Goal: Task Accomplishment & Management: Complete application form

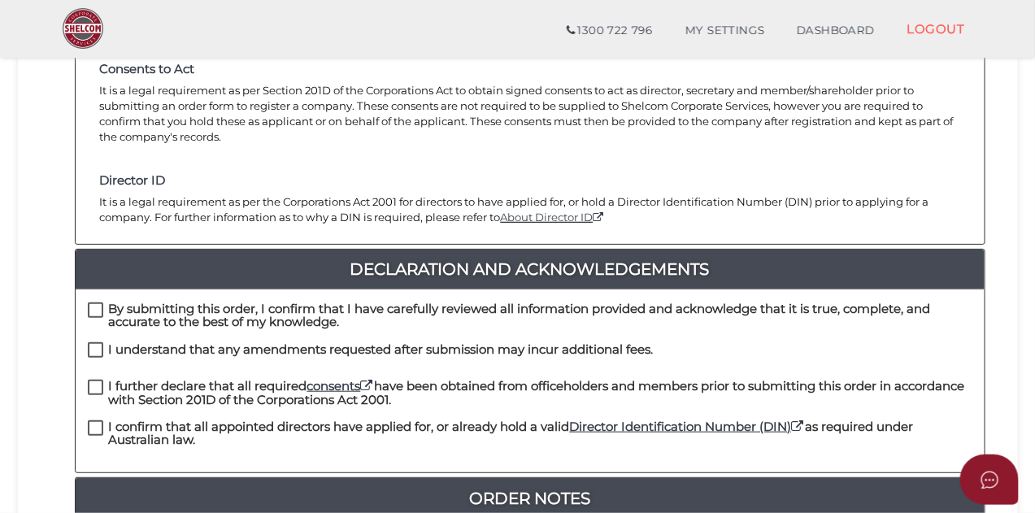
scroll to position [262, 0]
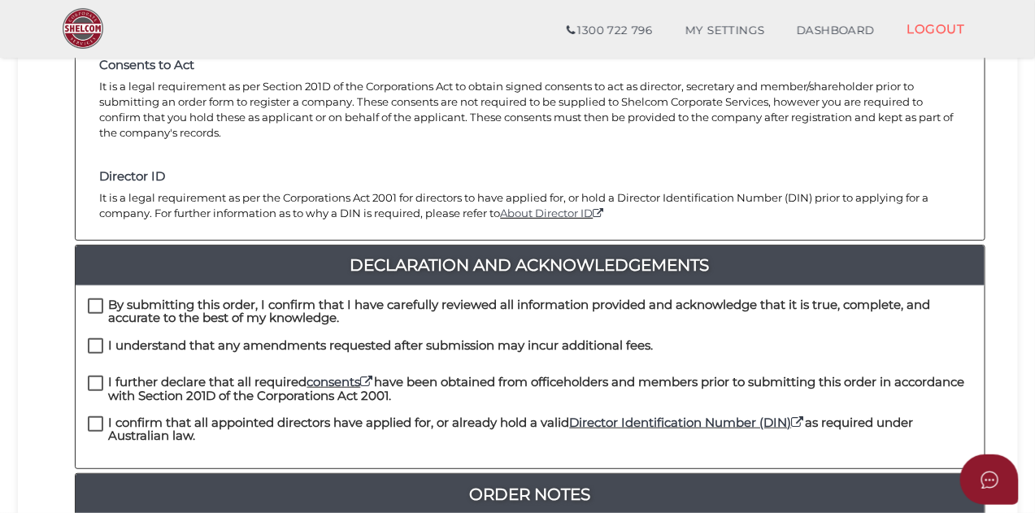
click at [98, 298] on label "By submitting this order, I confirm that I have carefully reviewed all informat…" at bounding box center [530, 308] width 885 height 20
checkbox input "true"
click at [94, 339] on label "I understand that any amendments requested after submission may incur additiona…" at bounding box center [371, 349] width 566 height 20
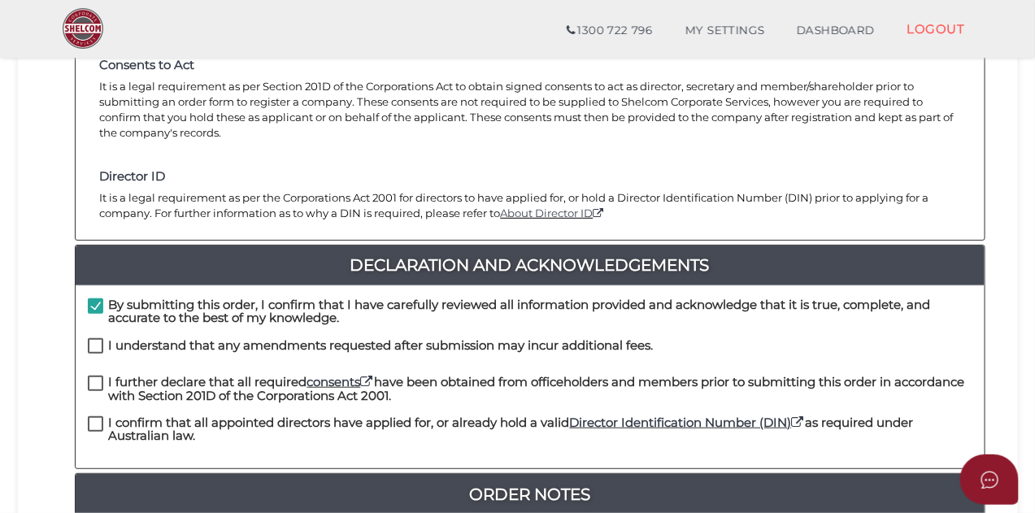
checkbox input "true"
click at [98, 376] on label "I further declare that all required consents have been obtained from officehold…" at bounding box center [530, 386] width 885 height 20
checkbox input "true"
click at [95, 416] on label "I confirm that all appointed directors have applied for, or already hold a vali…" at bounding box center [530, 426] width 885 height 20
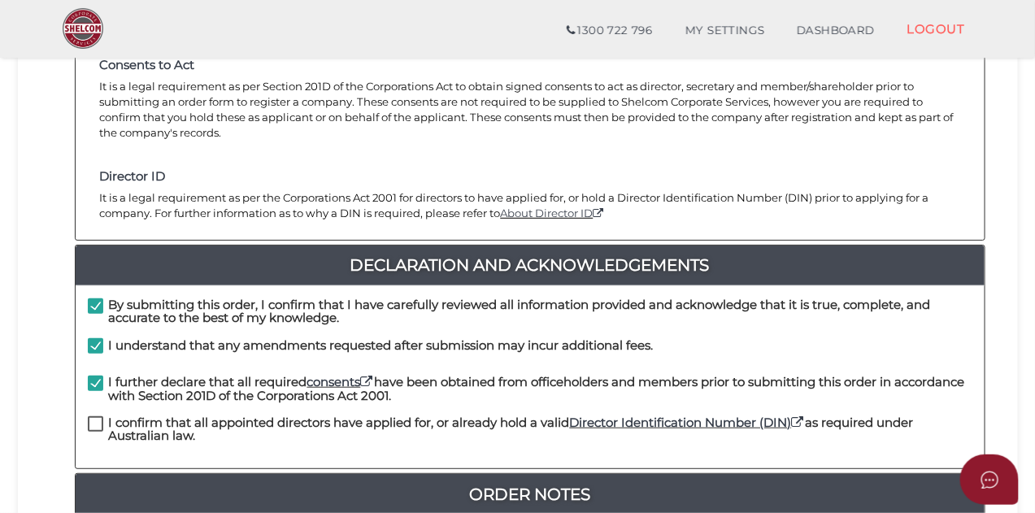
checkbox input "true"
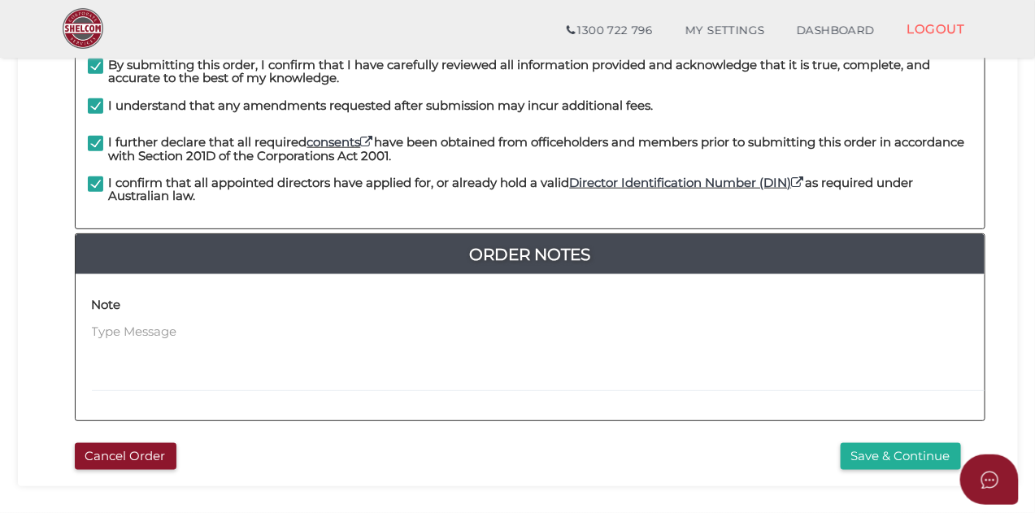
scroll to position [503, 0]
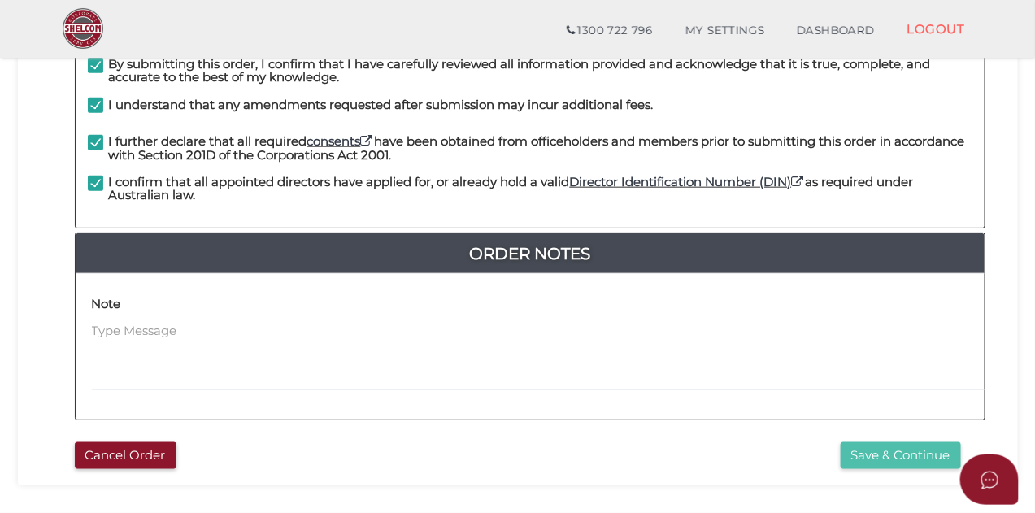
click at [945, 442] on button "Save & Continue" at bounding box center [901, 455] width 120 height 27
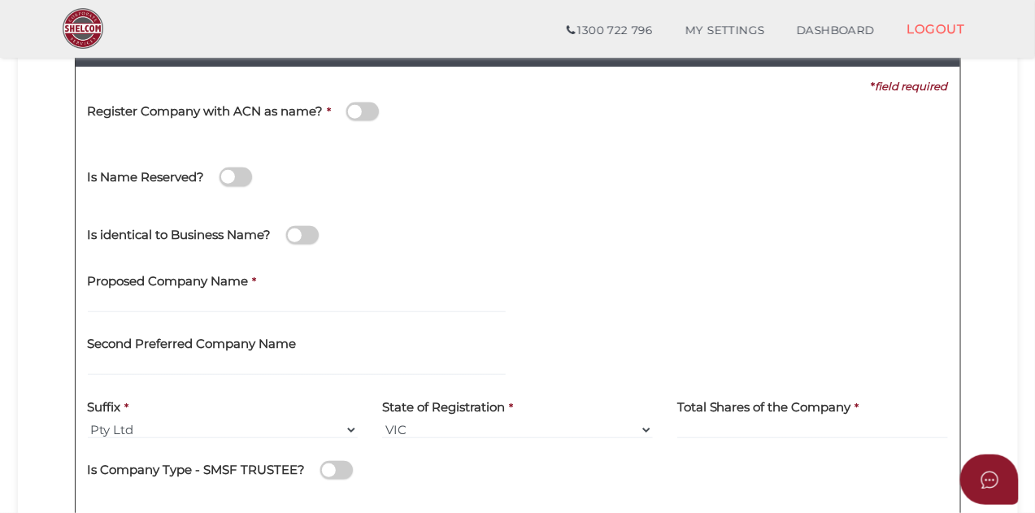
scroll to position [228, 0]
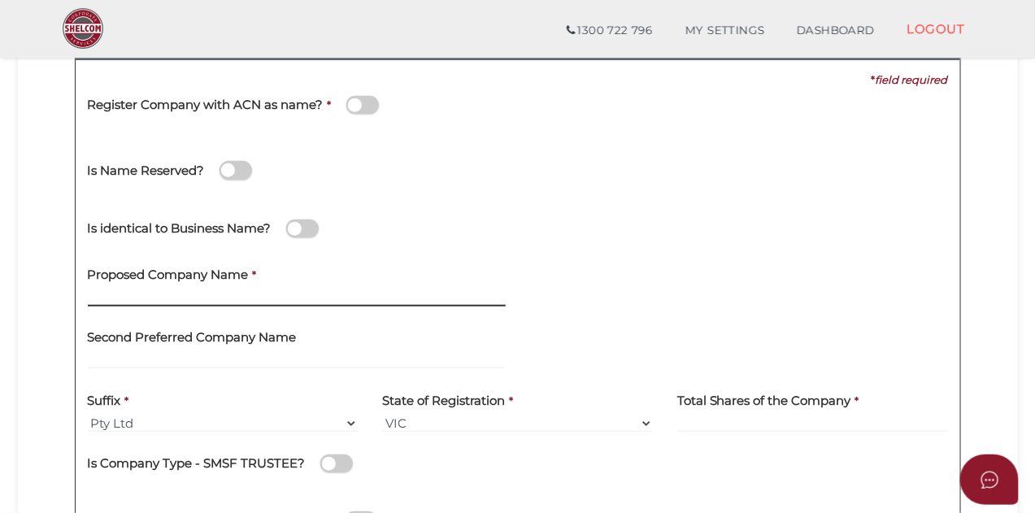
click at [477, 292] on input "text" at bounding box center [297, 298] width 418 height 18
type input "Mansfield LivingAids"
click at [586, 314] on div at bounding box center [739, 286] width 442 height 63
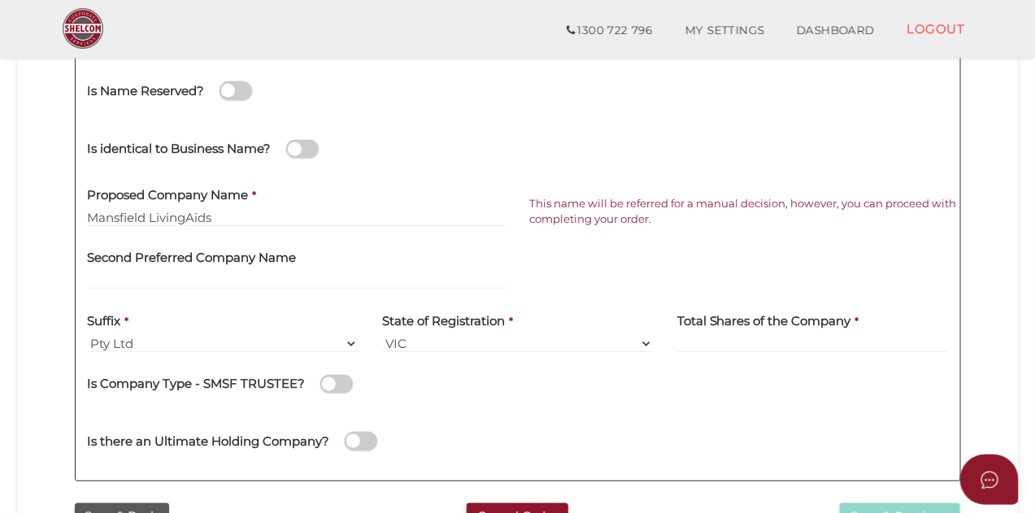
scroll to position [321, 0]
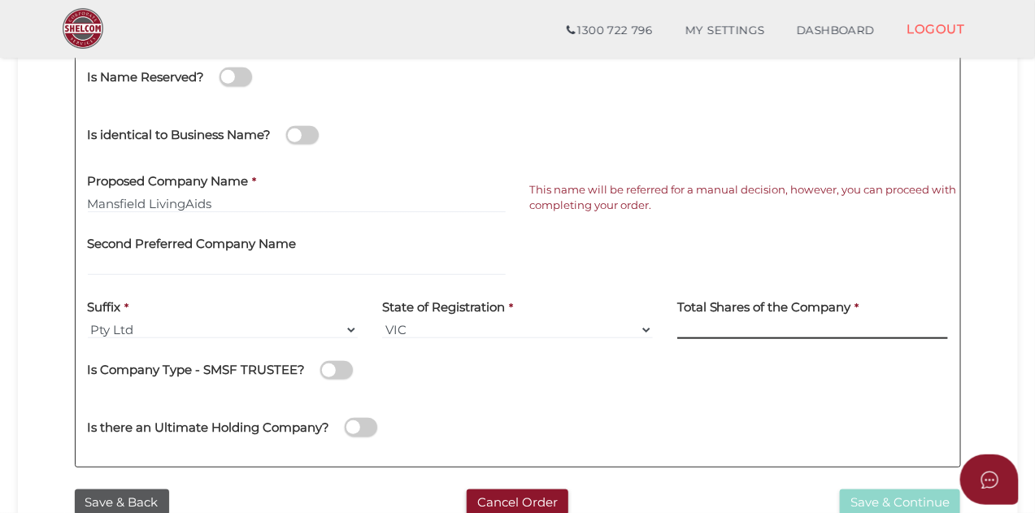
click at [699, 331] on input at bounding box center [812, 330] width 271 height 18
type input "12"
click at [739, 373] on div "Is Company Type - SMSF TRUSTEE?" at bounding box center [518, 367] width 860 height 33
click at [886, 498] on button "Save & Continue" at bounding box center [900, 503] width 120 height 27
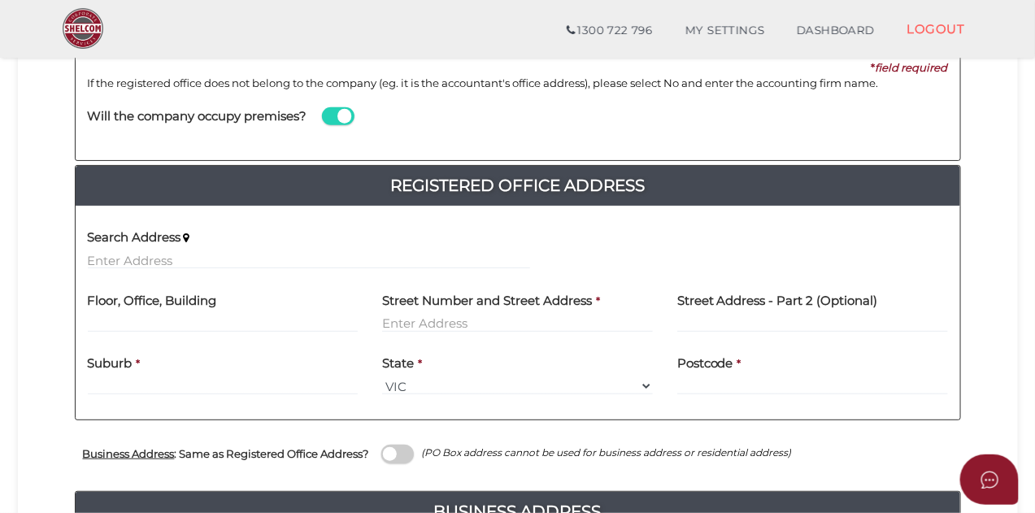
scroll to position [242, 0]
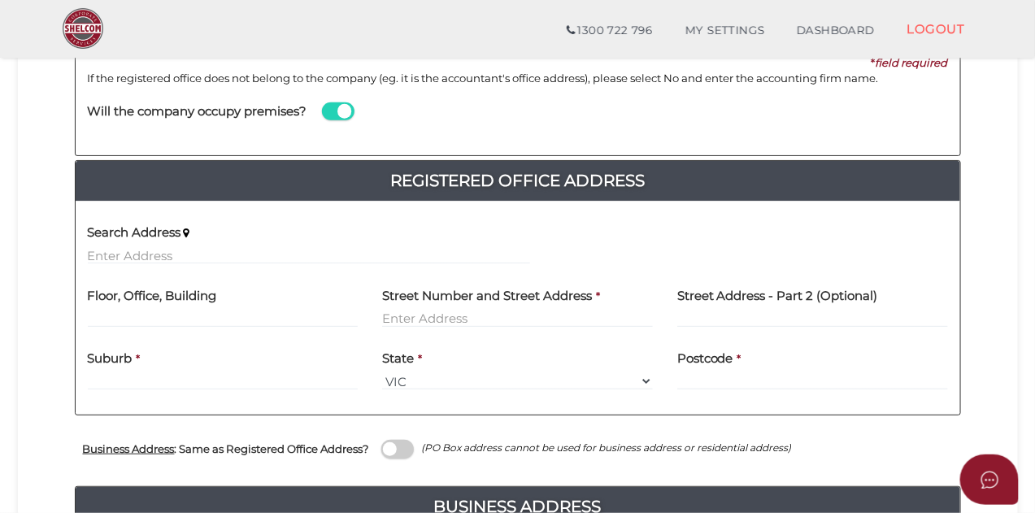
click at [346, 111] on span at bounding box center [338, 111] width 33 height 19
click at [0, 0] on input "checkbox" at bounding box center [0, 0] width 0 height 0
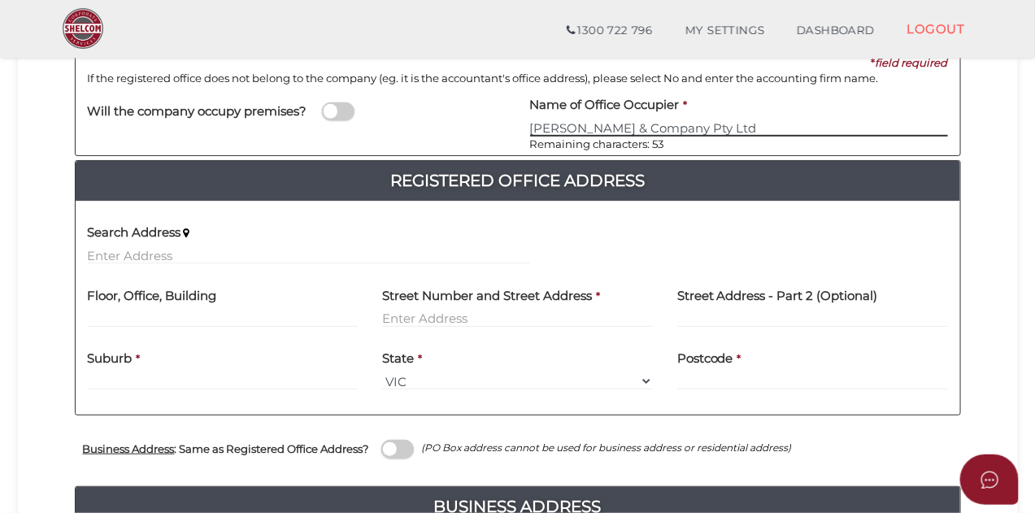
type input "D R Tighe & Company Pty Ltd"
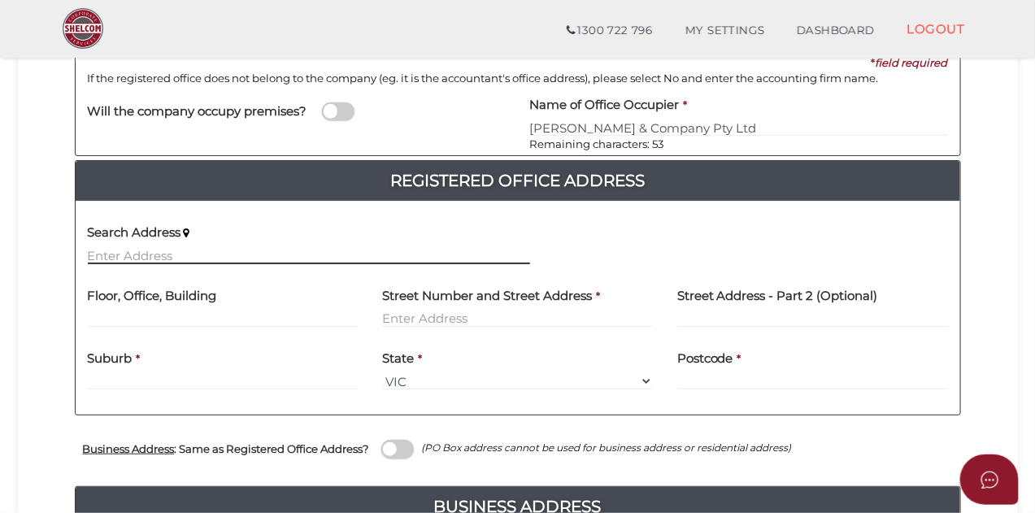
click at [332, 255] on input "text" at bounding box center [309, 255] width 442 height 18
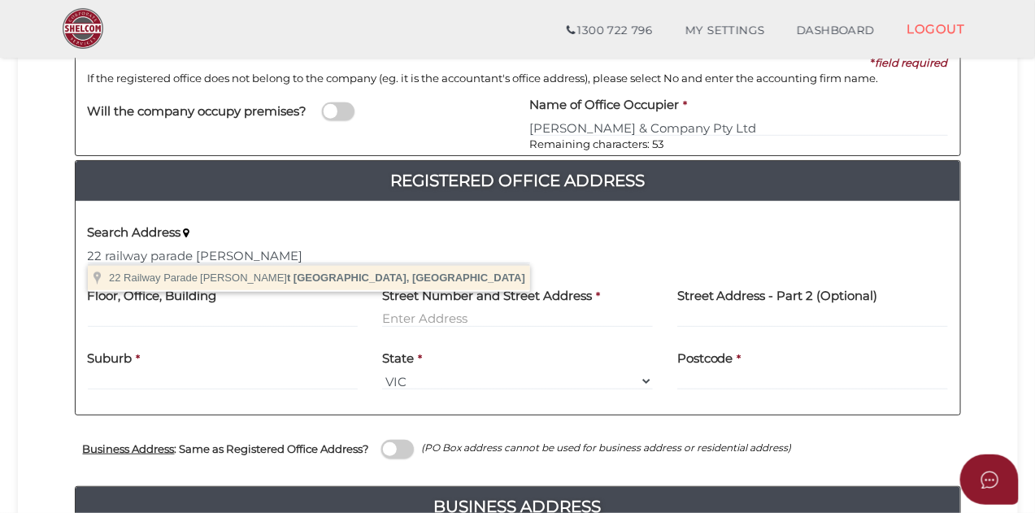
type input "22 Railway Parade, Highett VIC, Australia"
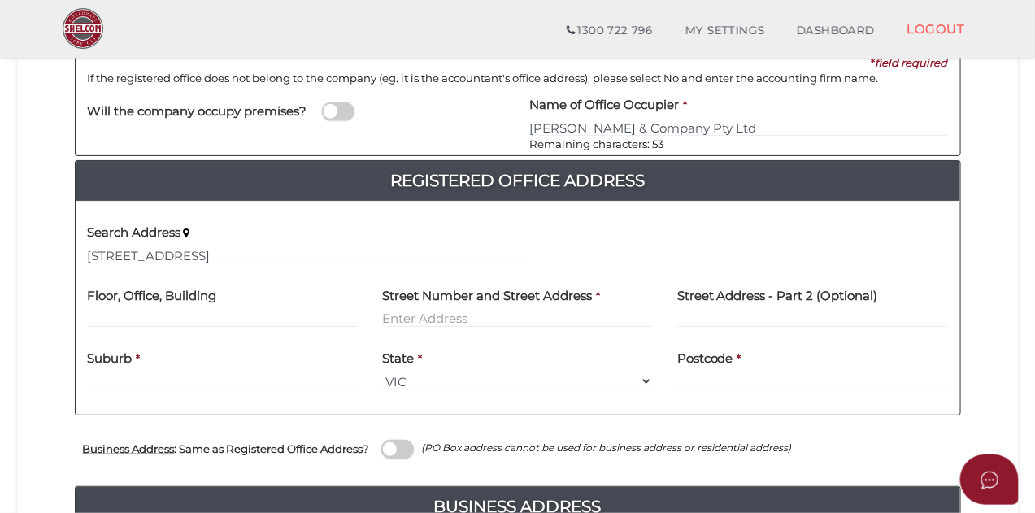
type input "22 Railway Parade"
type input "Highett"
select select "VIC"
type input "3190"
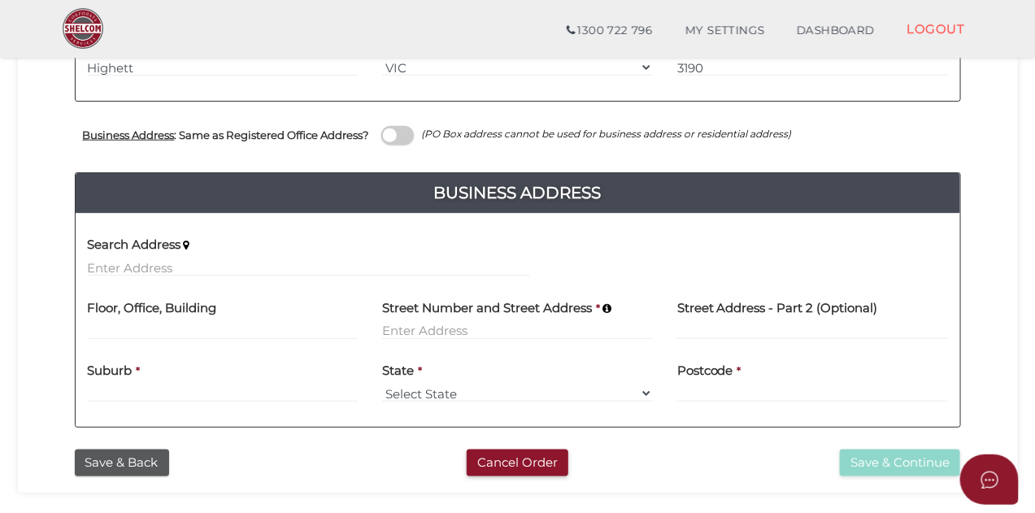
scroll to position [561, 0]
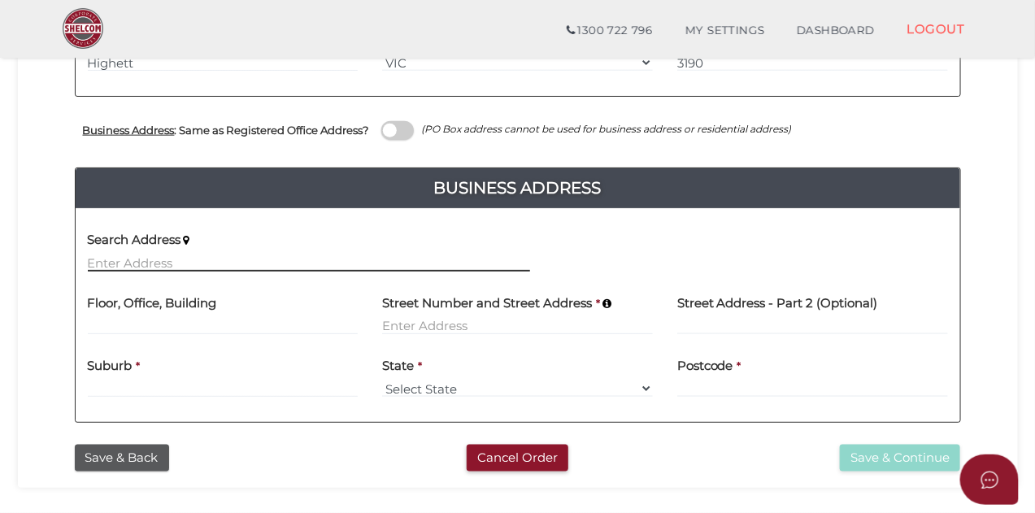
click at [395, 268] on input "text" at bounding box center [309, 263] width 442 height 18
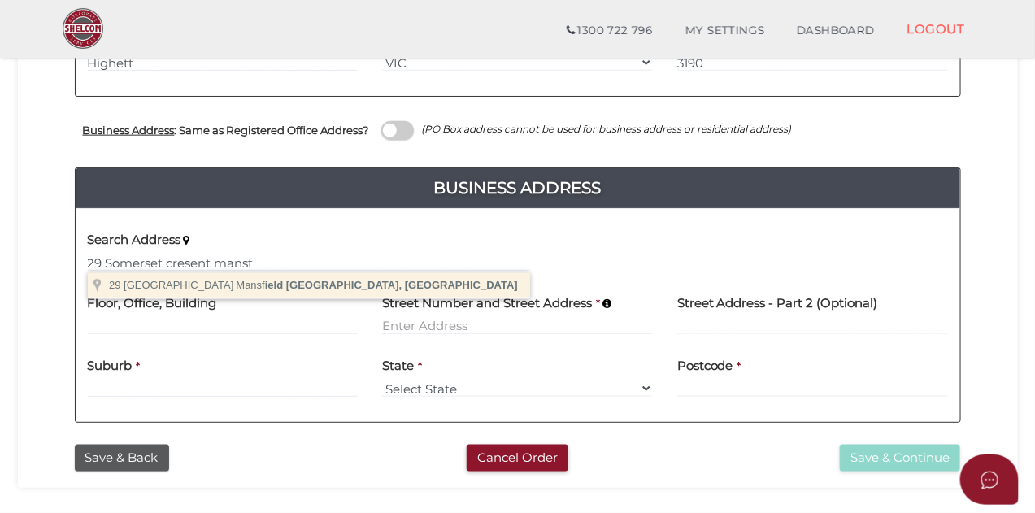
type input "[STREET_ADDRESS][PERSON_NAME]"
type input "[STREET_ADDRESS]"
type input "[GEOGRAPHIC_DATA]"
select select "VIC"
type input "3722"
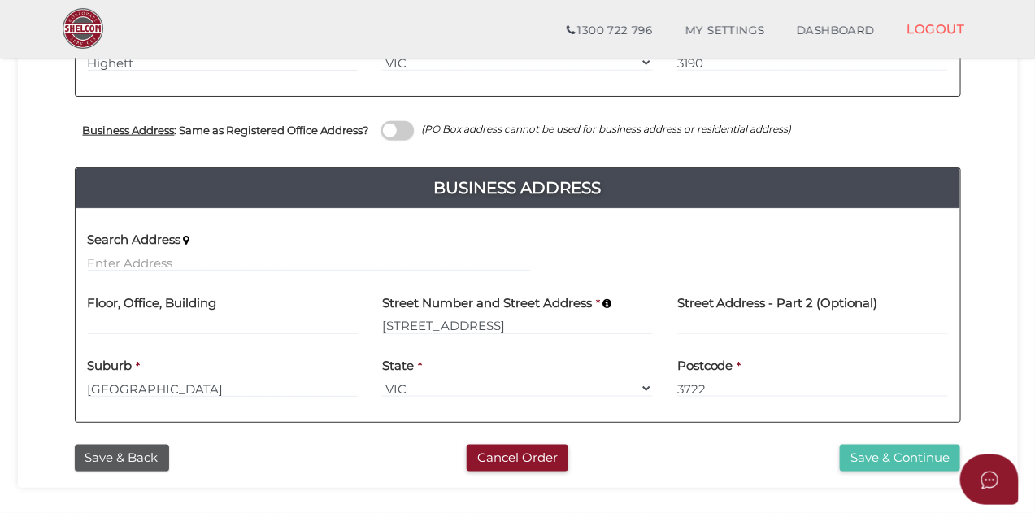
click at [875, 446] on button "Save & Continue" at bounding box center [900, 458] width 120 height 27
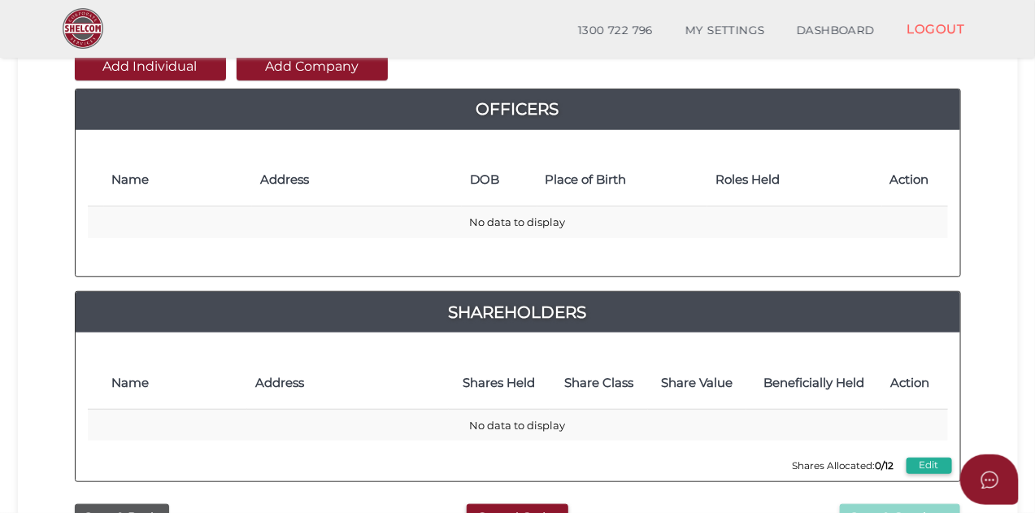
scroll to position [195, 0]
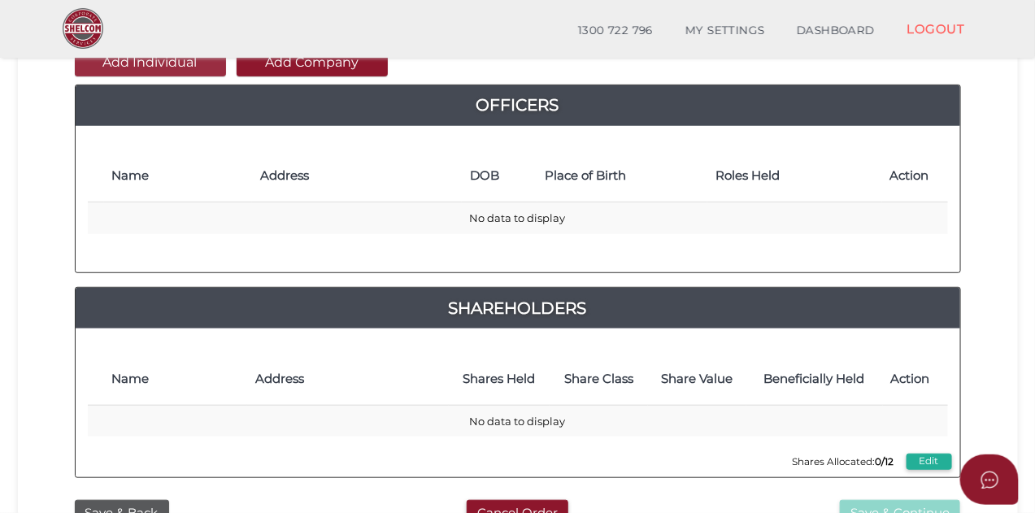
click at [201, 66] on button "Add Individual" at bounding box center [150, 63] width 151 height 28
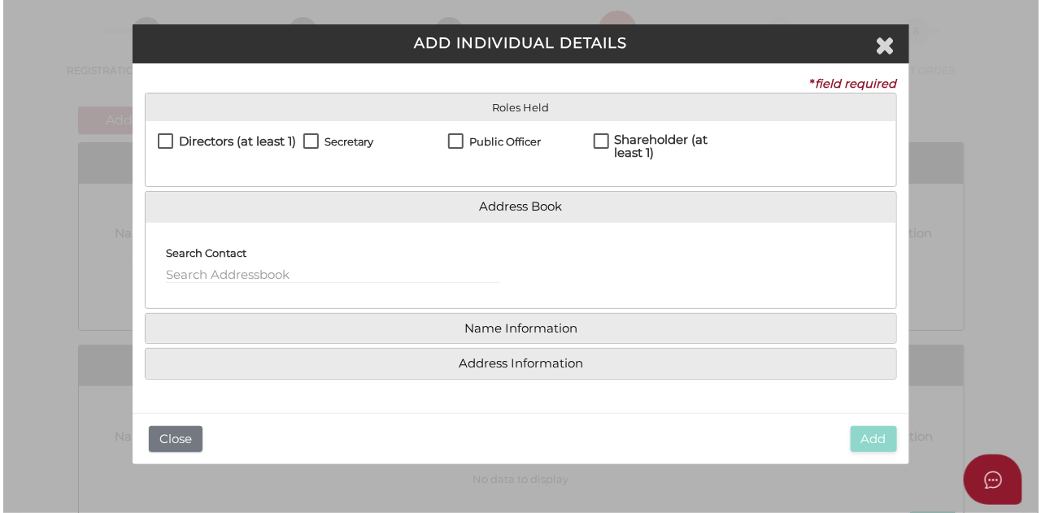
scroll to position [0, 0]
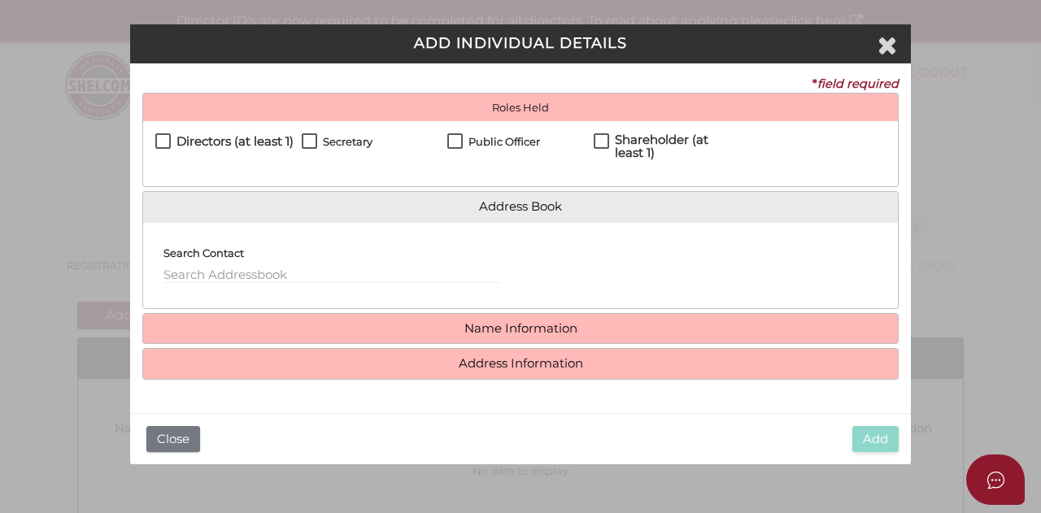
click at [168, 140] on label "Directors (at least 1)" at bounding box center [224, 145] width 138 height 20
checkbox input "true"
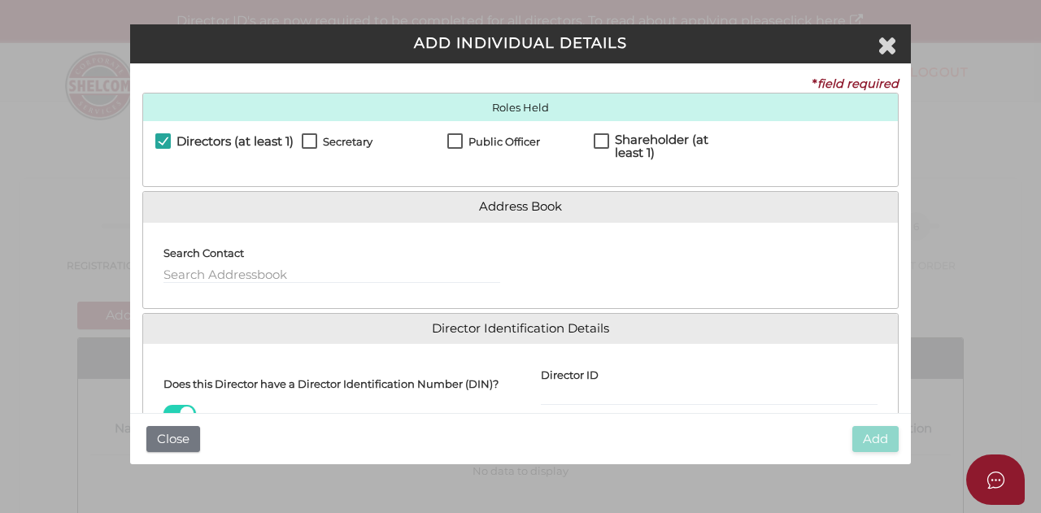
click at [309, 140] on label "Secretary" at bounding box center [337, 146] width 71 height 20
checkbox input "true"
click at [457, 140] on label "Public Officer" at bounding box center [493, 146] width 93 height 20
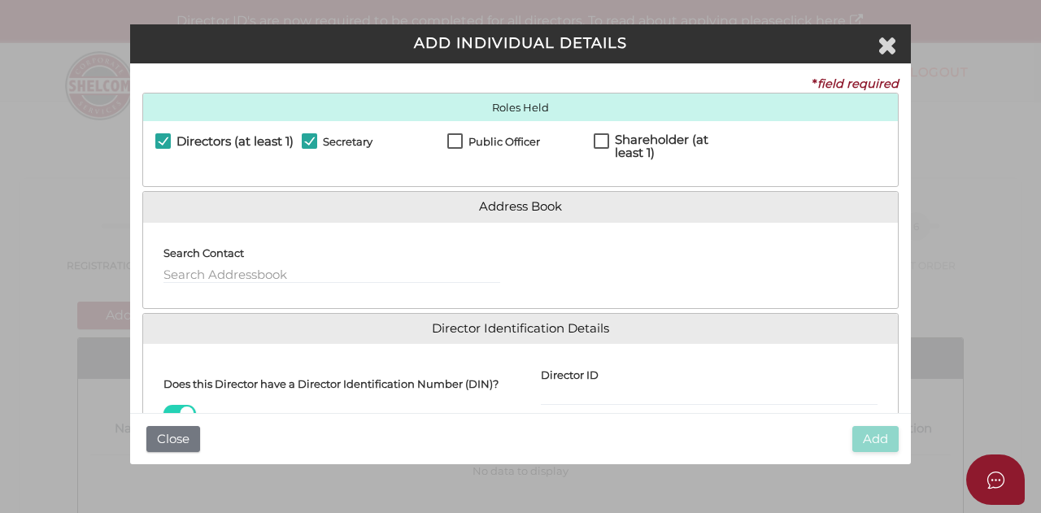
checkbox input "true"
click at [594, 142] on label "Shareholder (at least 1)" at bounding box center [667, 143] width 146 height 20
checkbox input "true"
click at [373, 265] on div "Search Contact" at bounding box center [331, 259] width 337 height 49
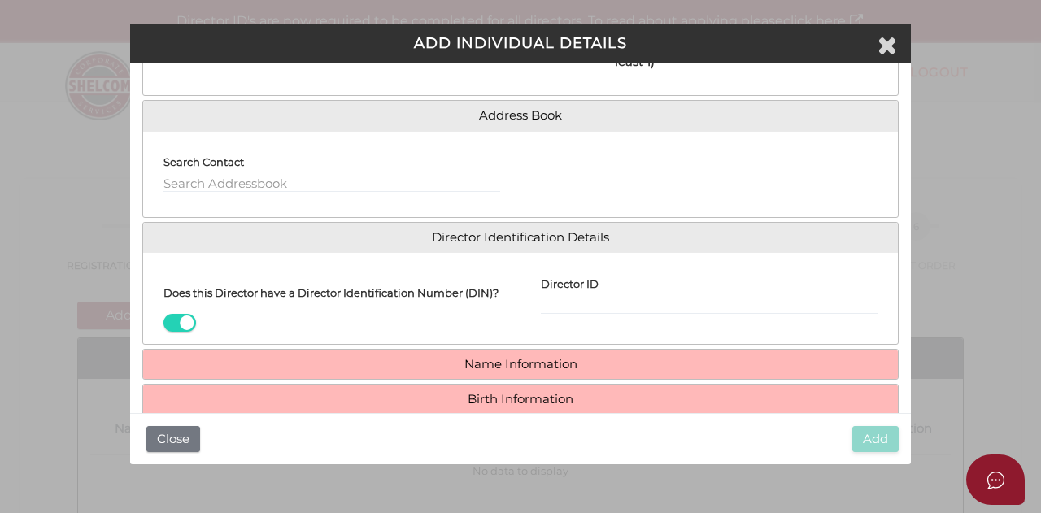
scroll to position [93, 0]
click at [185, 331] on span at bounding box center [179, 321] width 33 height 19
click at [0, 0] on input "checkbox" at bounding box center [0, 0] width 0 height 0
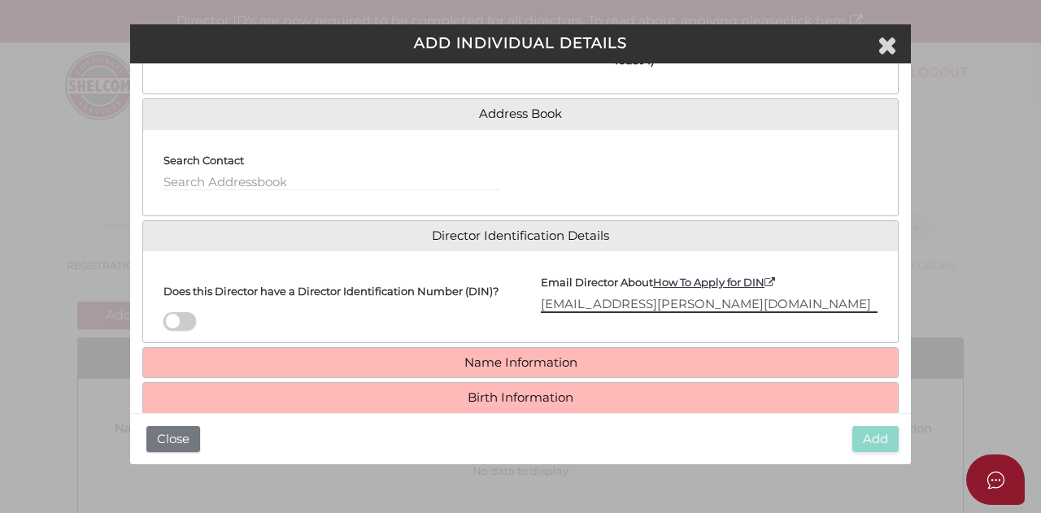
type input "fee.scott@bigpond.com"
click at [591, 330] on div "Director ID Email Director About How To Apply for DIN fee.scott@bigpond.com" at bounding box center [708, 296] width 377 height 67
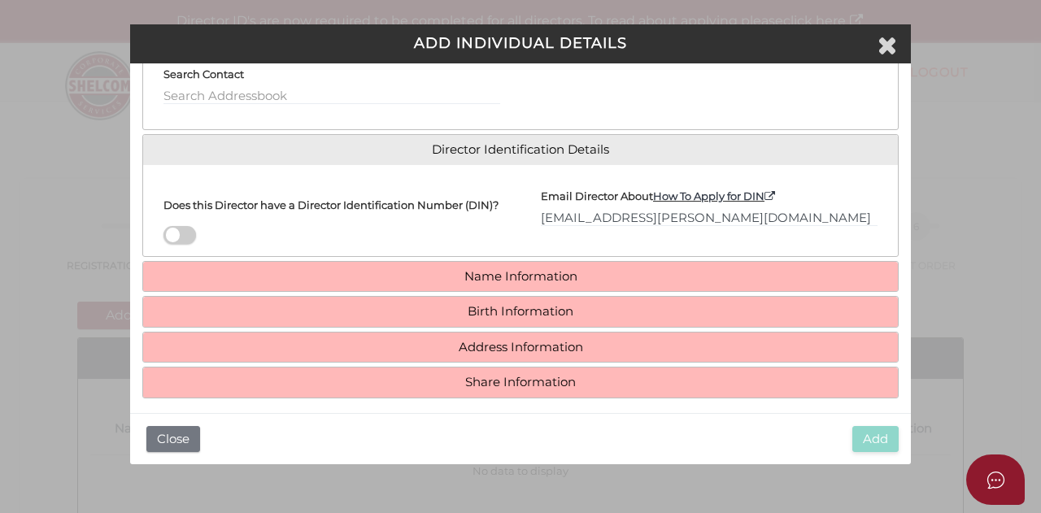
scroll to position [180, 0]
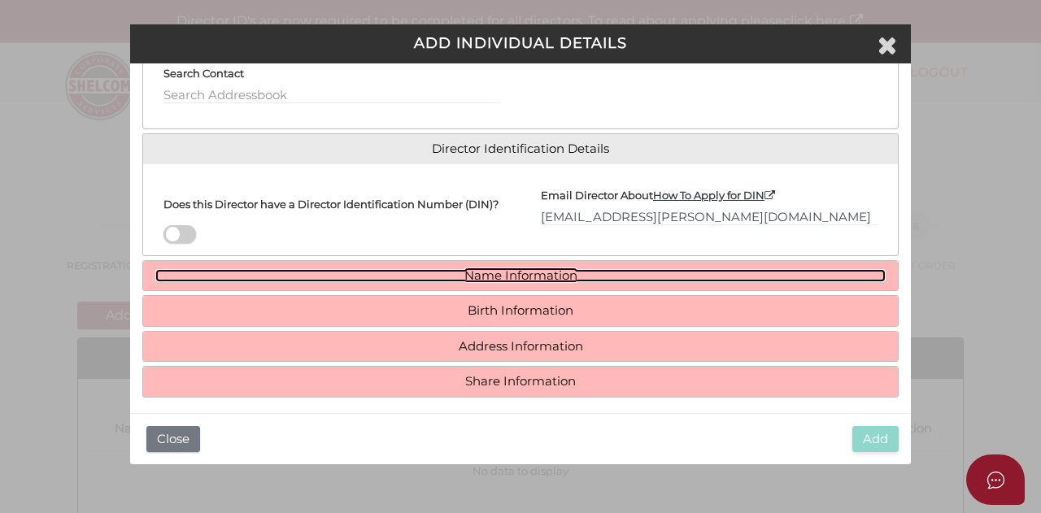
click at [601, 283] on link "Name Information" at bounding box center [520, 276] width 730 height 14
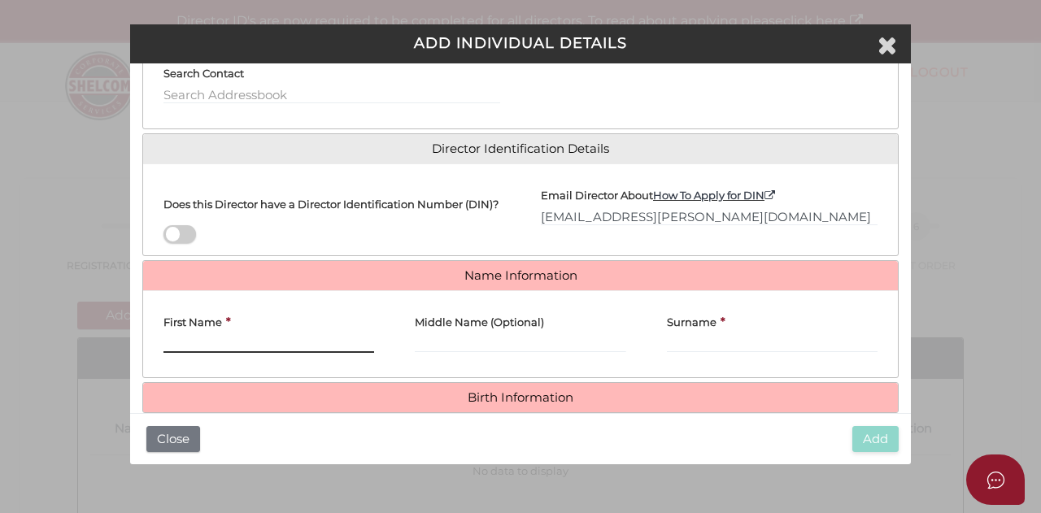
click at [294, 346] on input "First Name" at bounding box center [268, 344] width 211 height 18
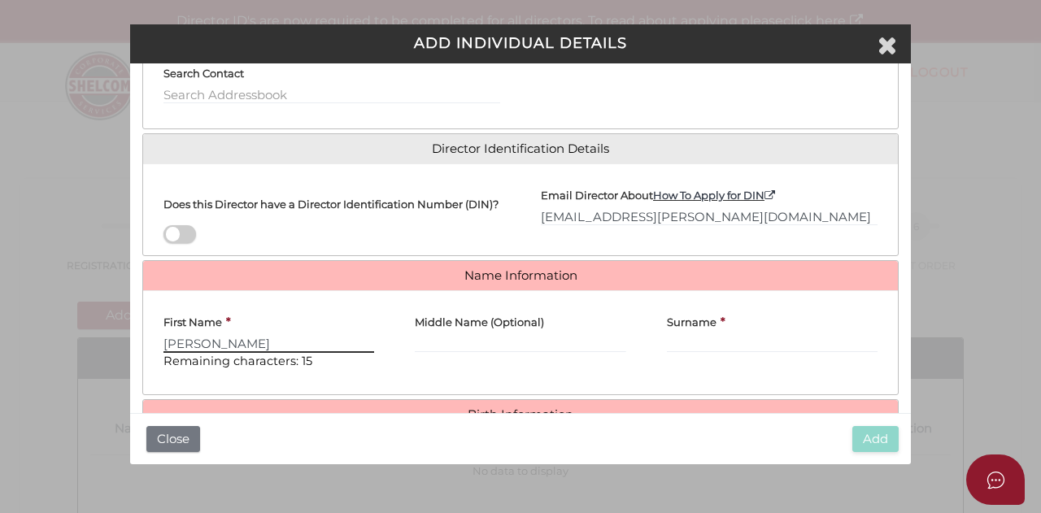
type input "Fiona"
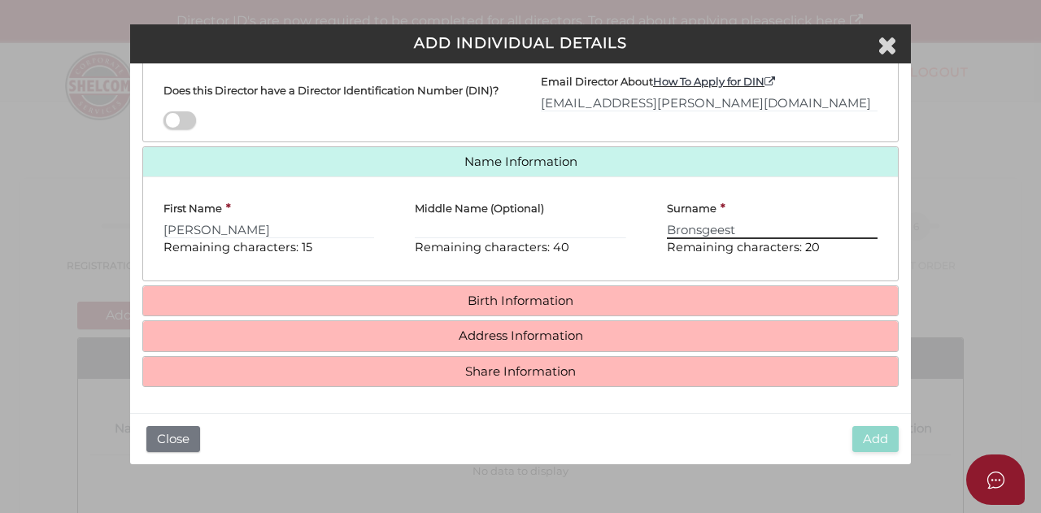
scroll to position [305, 0]
type input "Bronsgeest"
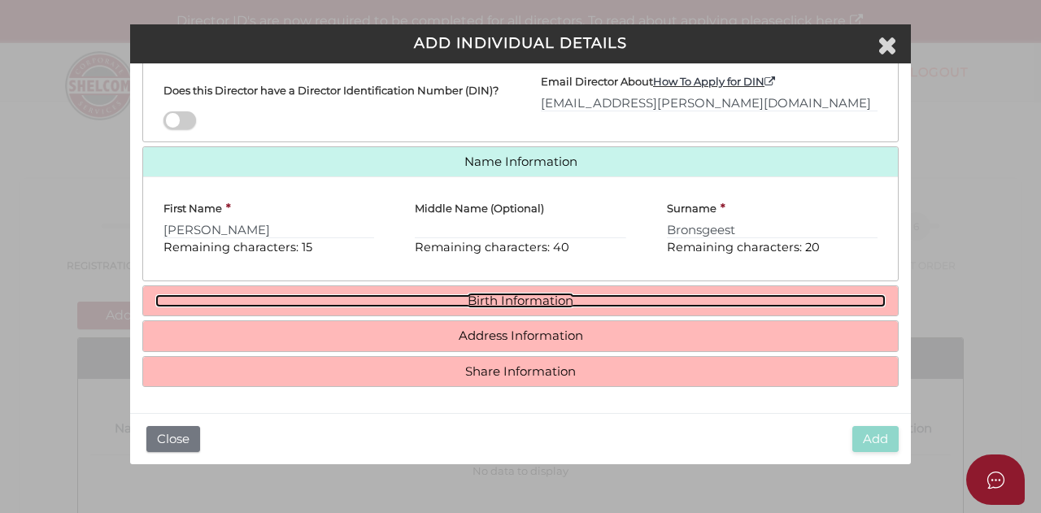
click at [567, 303] on link "Birth Information" at bounding box center [520, 301] width 730 height 14
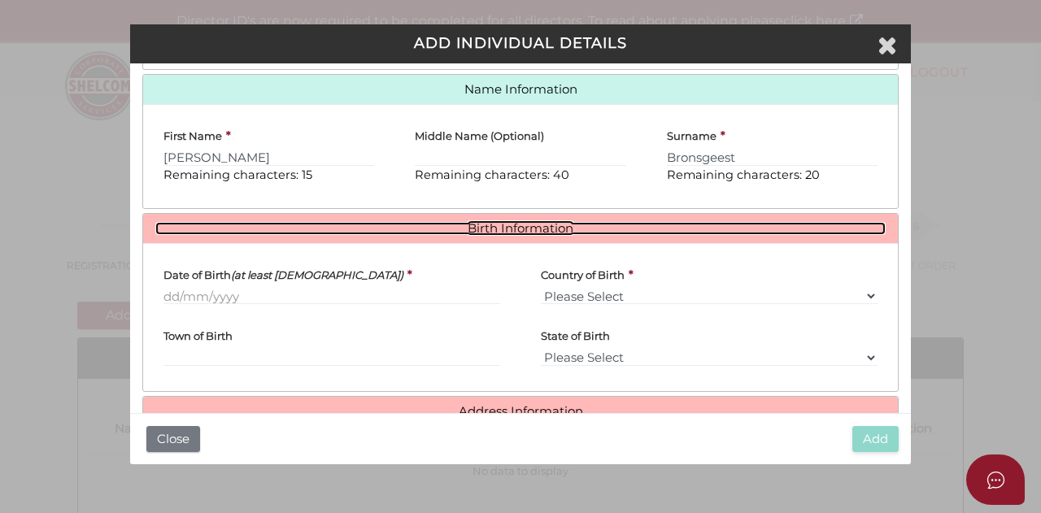
scroll to position [452, 0]
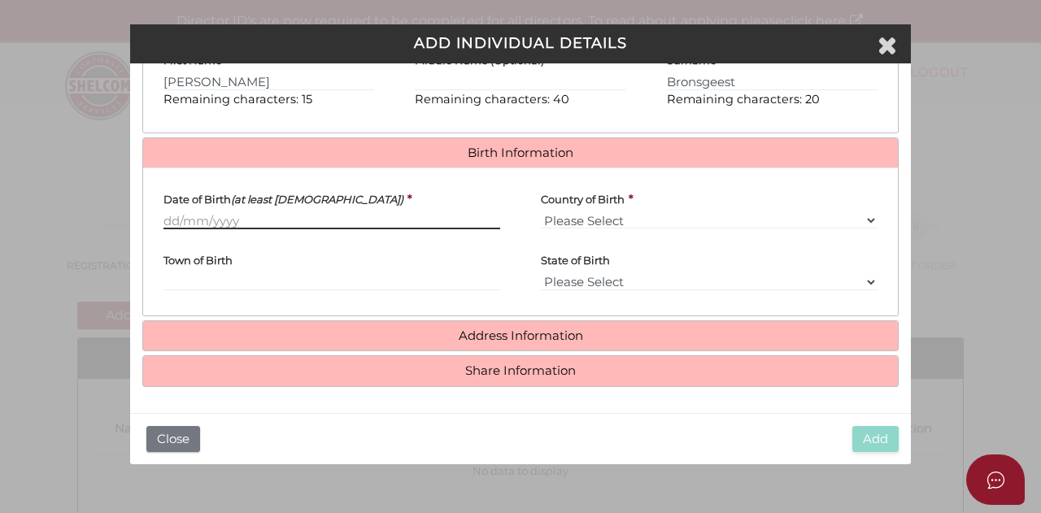
click at [281, 215] on input "Date of Birth (at least 18 years old)" at bounding box center [331, 220] width 337 height 18
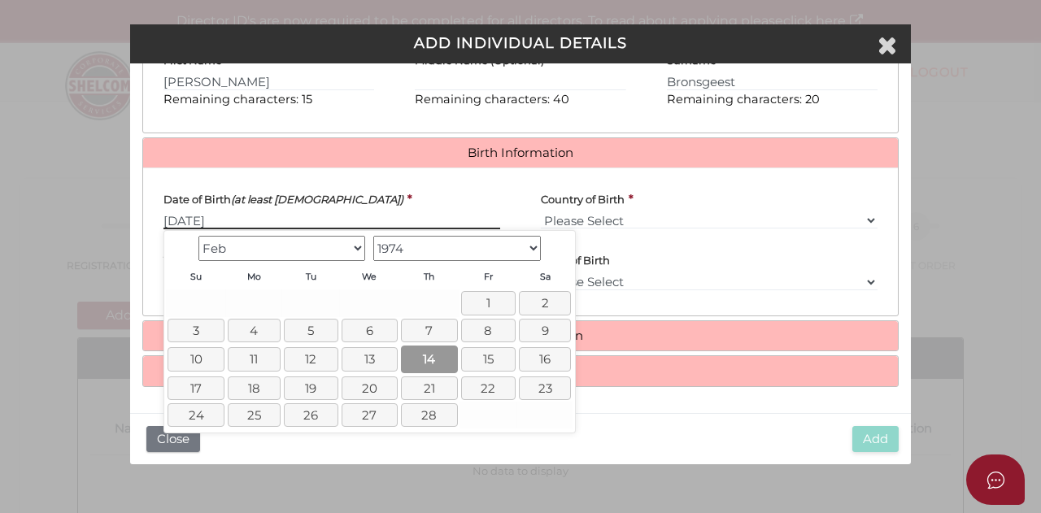
type input "[DATE]"
click at [437, 355] on link "14" at bounding box center [429, 359] width 56 height 27
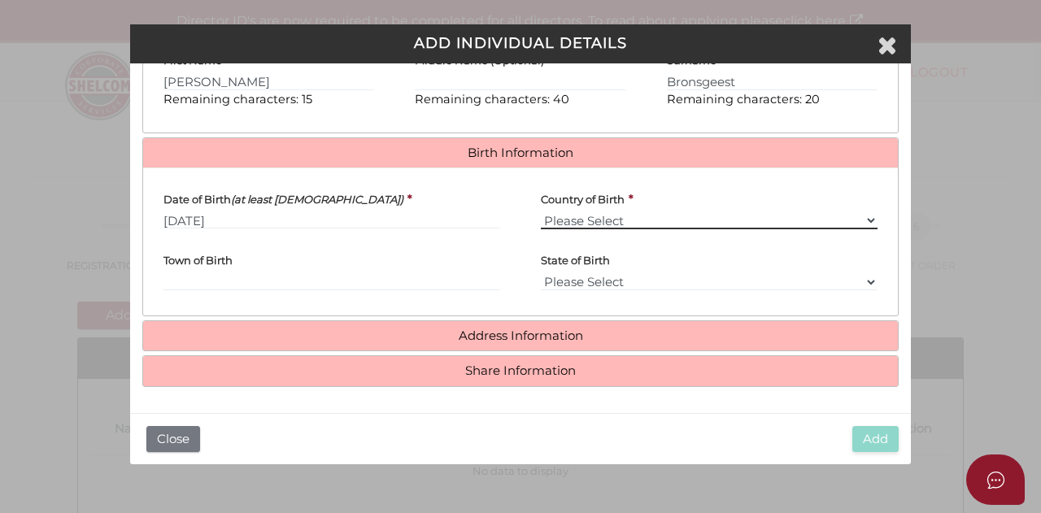
click at [571, 228] on select "Please Select v Australia Afghanistan Albania Algeria American Samoa Andorra An…" at bounding box center [709, 220] width 337 height 18
select select "[GEOGRAPHIC_DATA]"
click at [541, 211] on select "Please Select v Australia Afghanistan Albania Algeria American Samoa Andorra An…" at bounding box center [709, 220] width 337 height 18
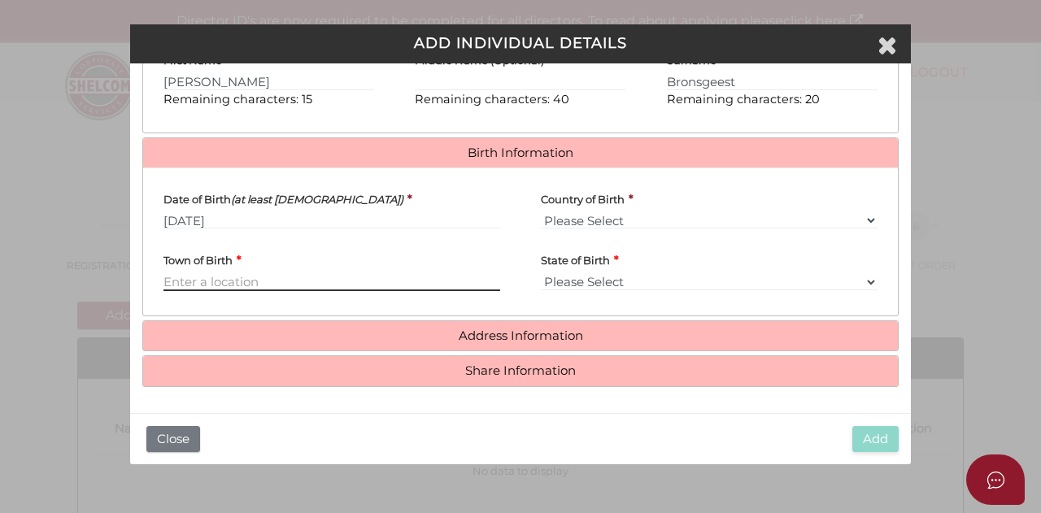
click at [259, 284] on input "Town of Birth" at bounding box center [331, 282] width 337 height 18
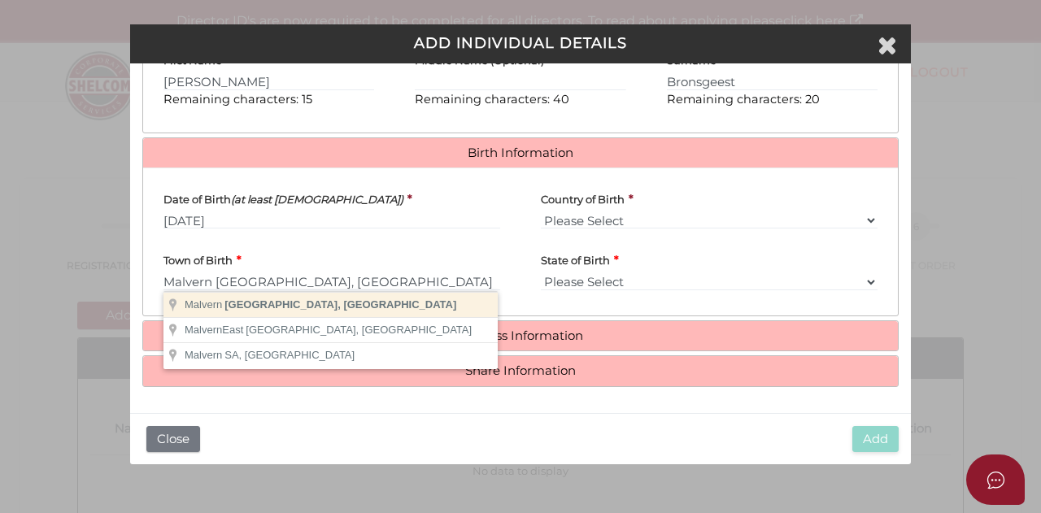
type input "Malvern"
select select "VIC"
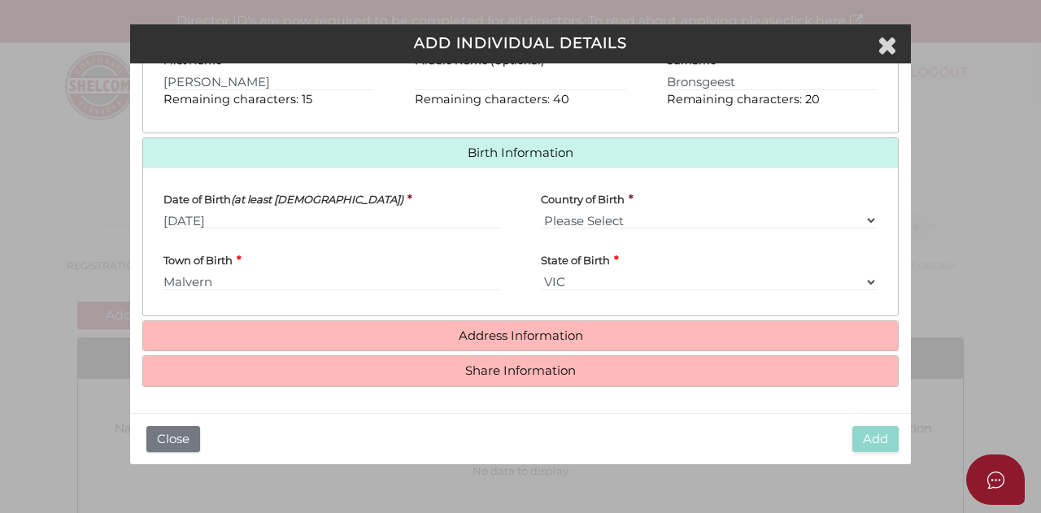
click at [729, 345] on h4 "Address Information" at bounding box center [520, 336] width 755 height 30
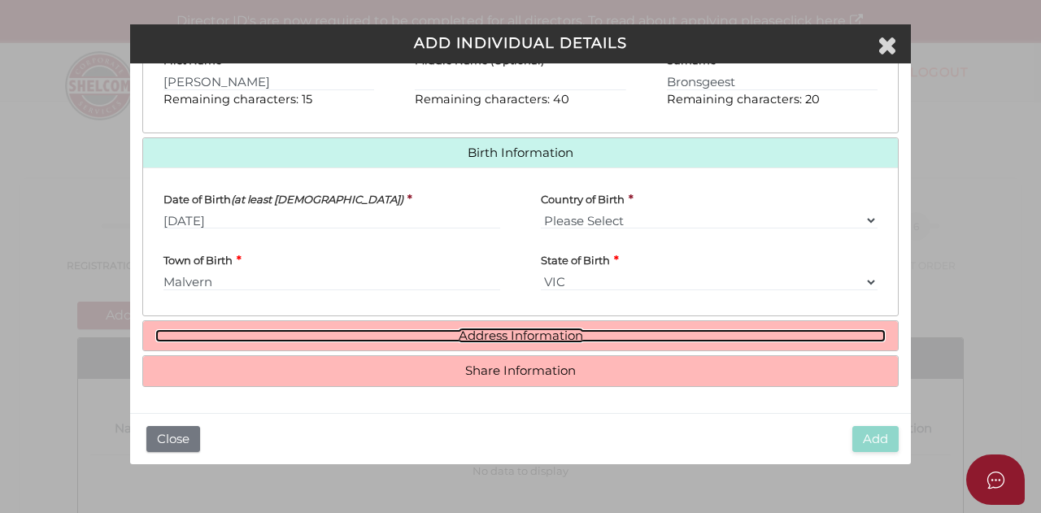
click at [599, 336] on link "Address Information" at bounding box center [520, 336] width 730 height 14
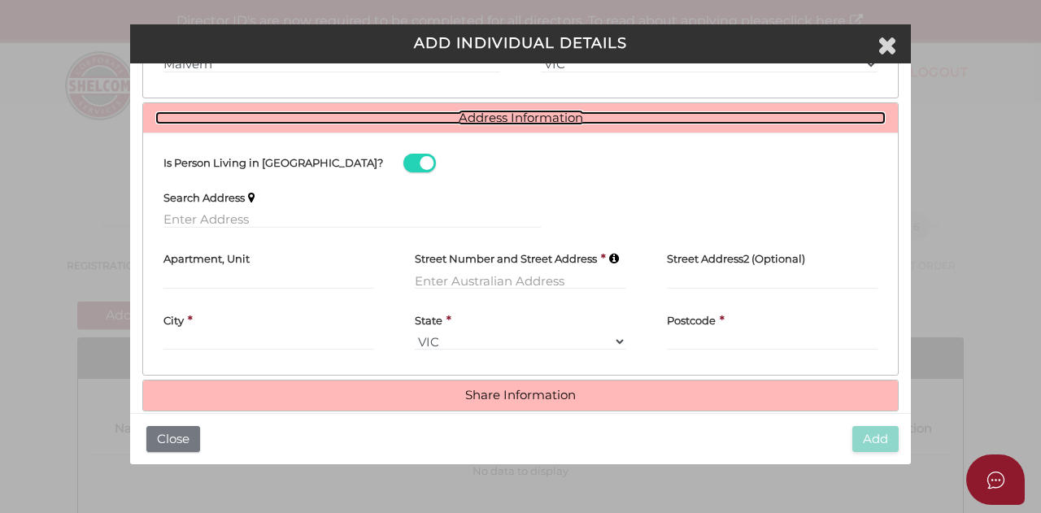
scroll to position [695, 0]
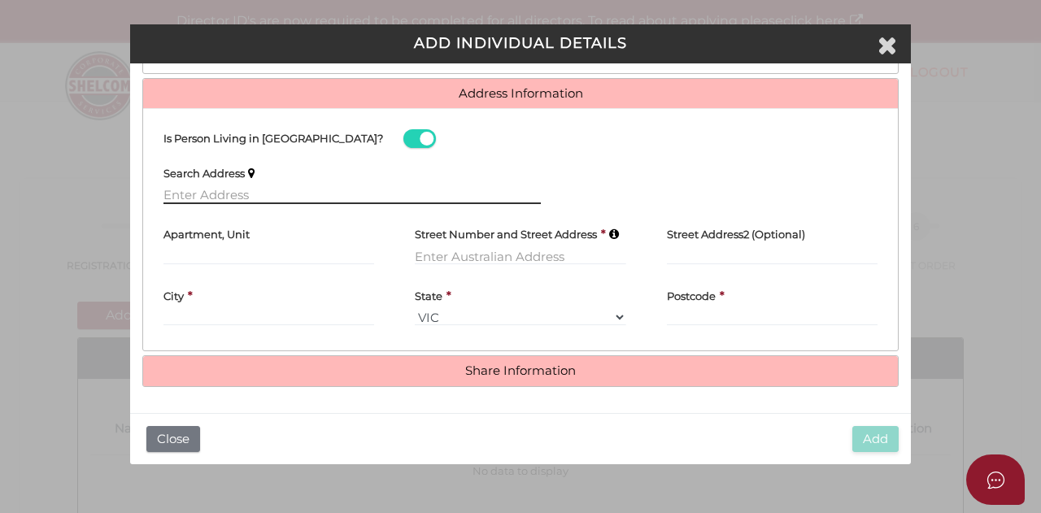
click at [368, 203] on input "text" at bounding box center [351, 195] width 377 height 18
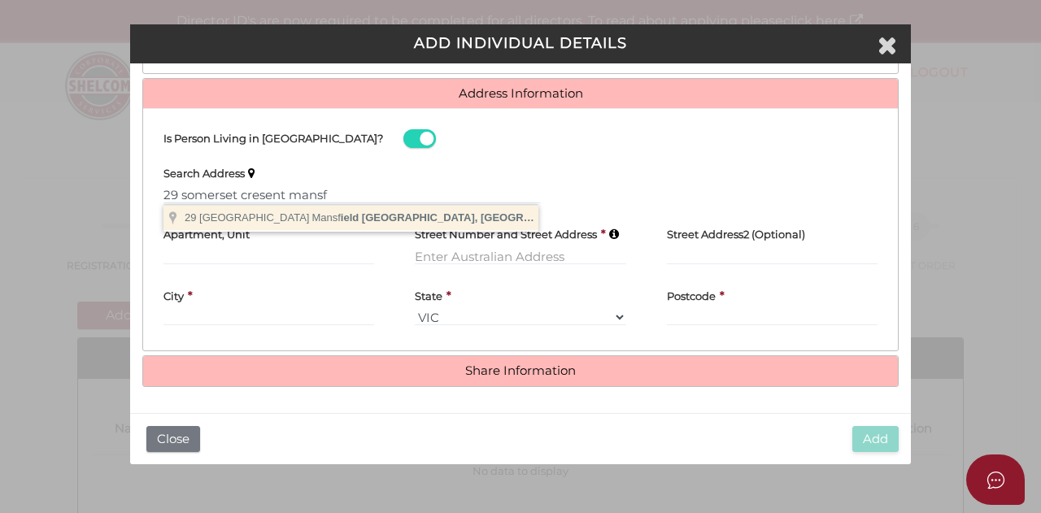
type input "29 Somerset Crescent, Mansfield VIC, Australia"
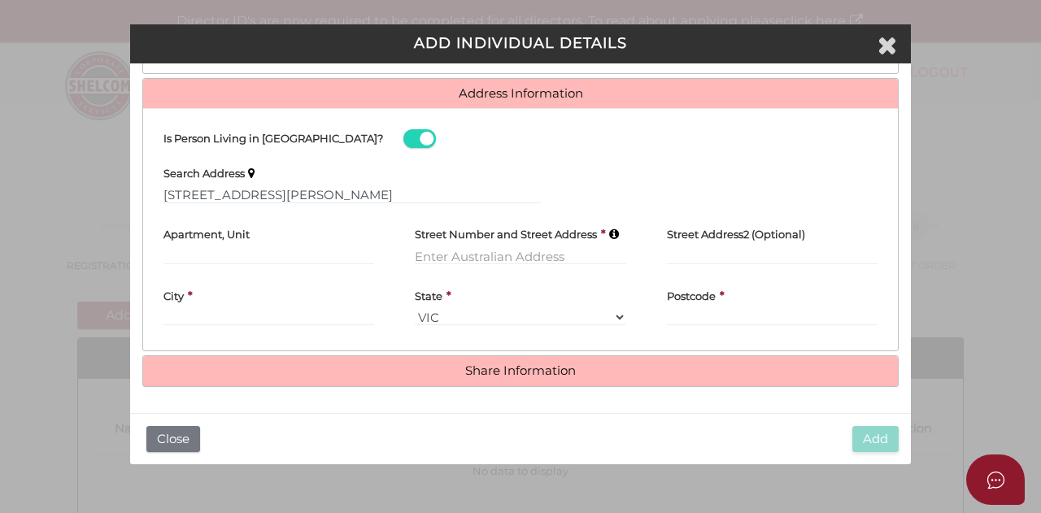
type input "[STREET_ADDRESS]"
type input "[GEOGRAPHIC_DATA]"
select select "VIC"
type input "3722"
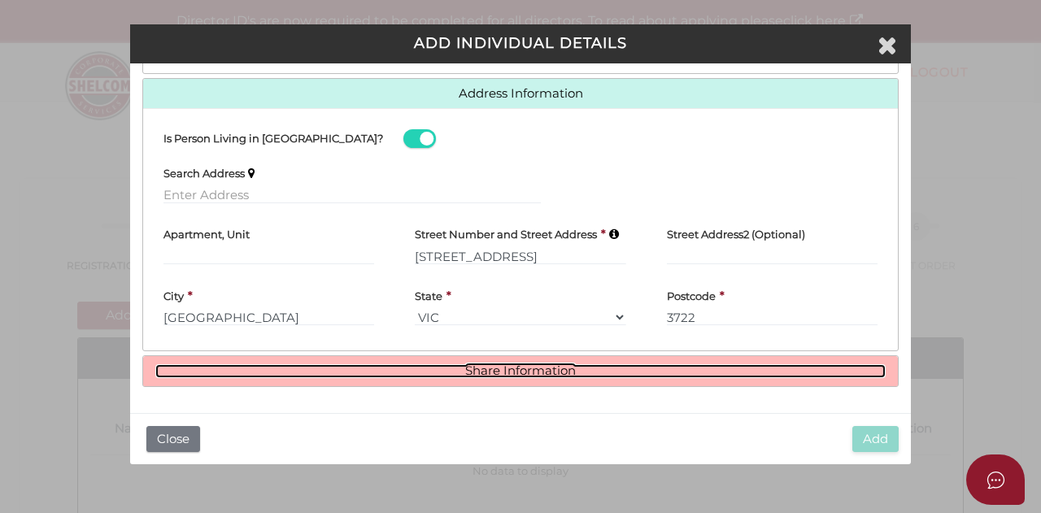
click at [706, 374] on link "Share Information" at bounding box center [520, 371] width 730 height 14
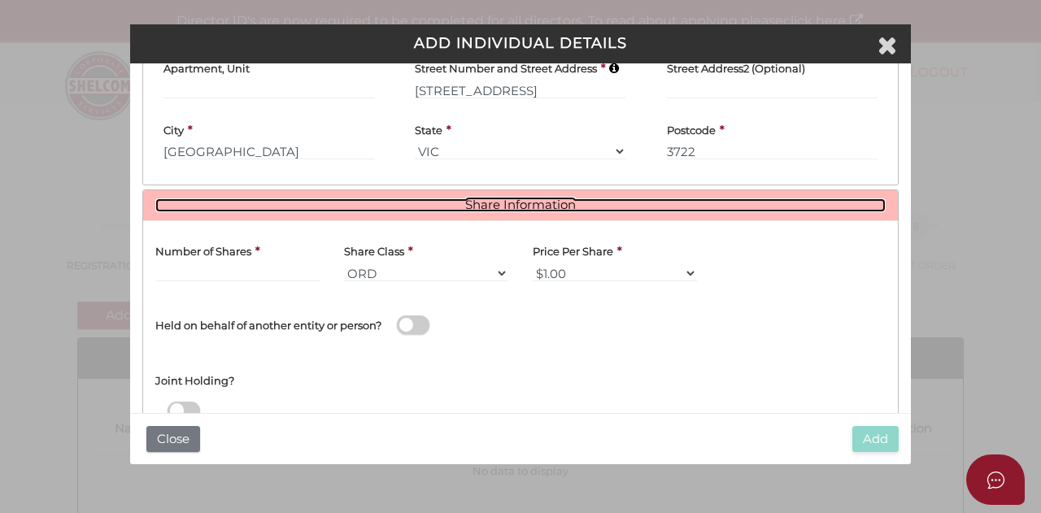
scroll to position [869, 0]
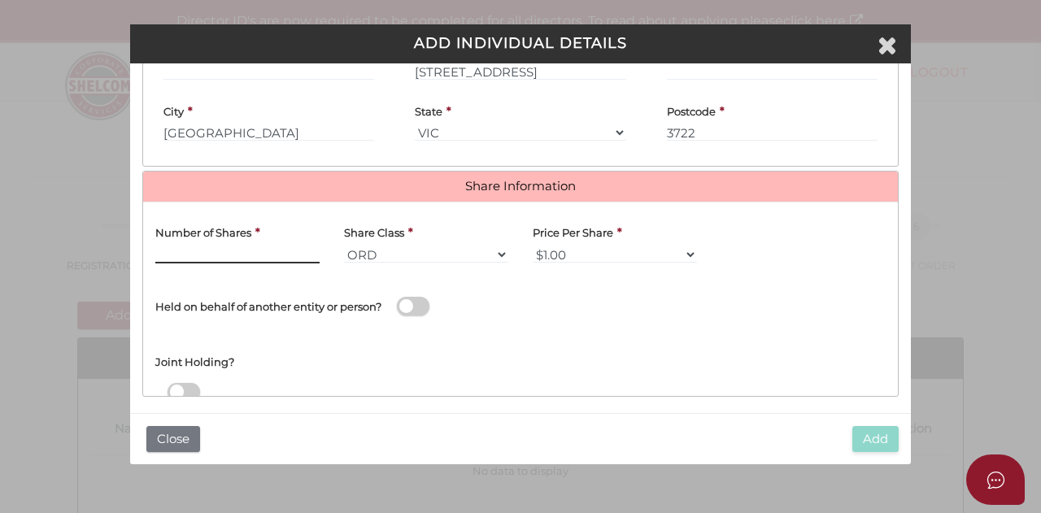
click at [255, 259] on input "text" at bounding box center [237, 255] width 164 height 18
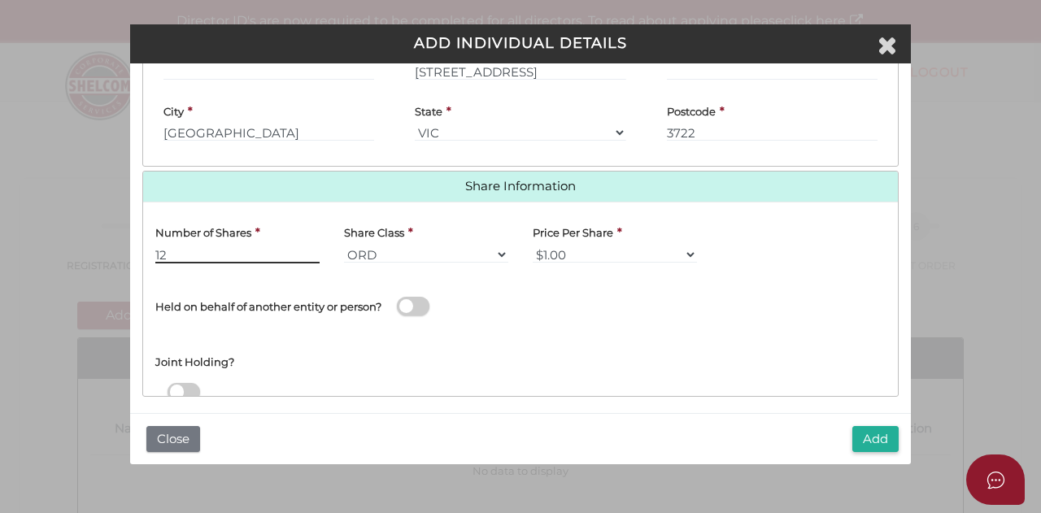
scroll to position [890, 0]
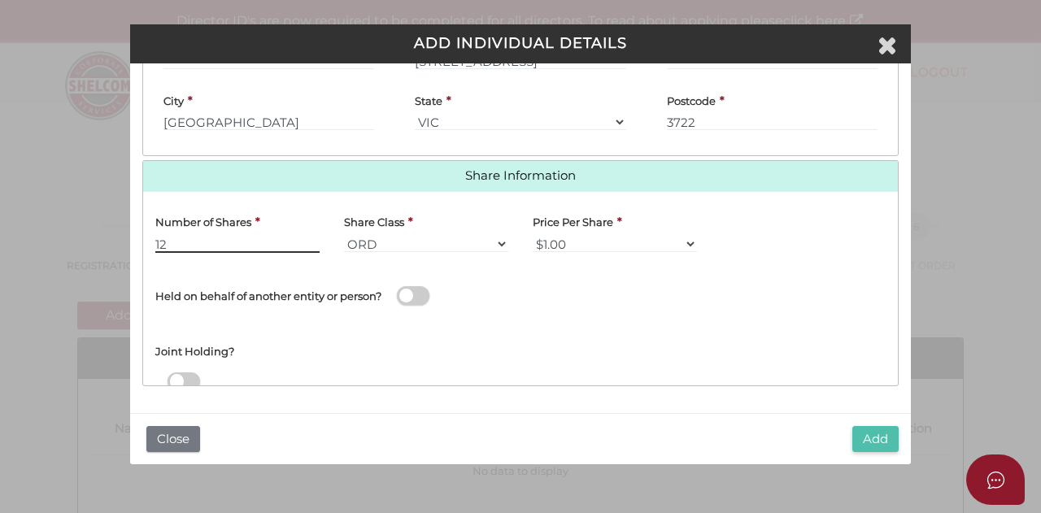
type input "12"
click at [874, 439] on button "Add" at bounding box center [875, 439] width 46 height 27
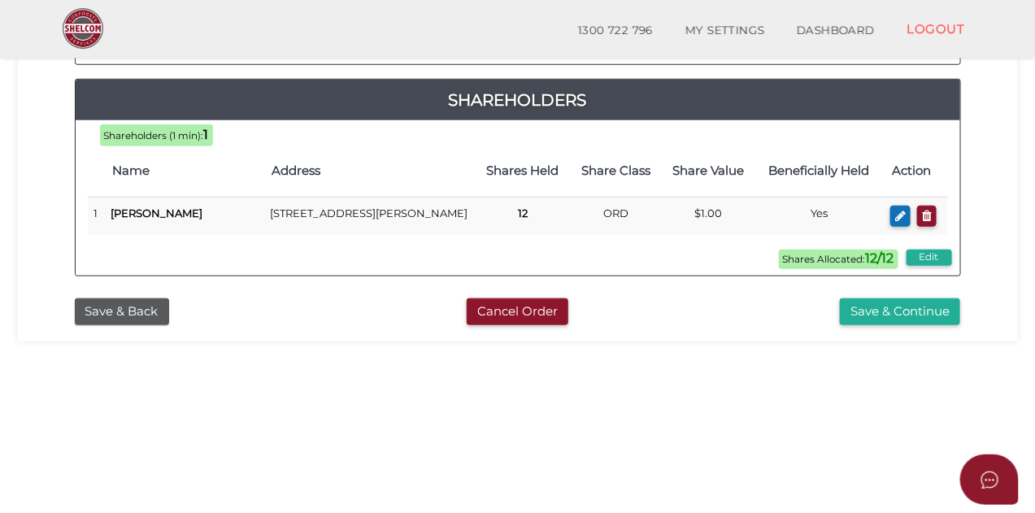
scroll to position [440, 0]
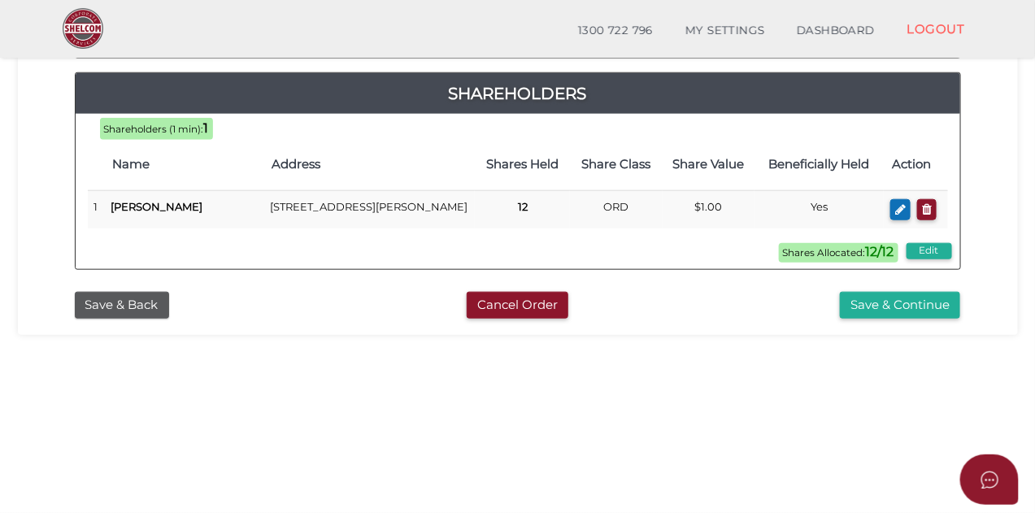
click at [941, 284] on div "Save & Back Cancel Order Save & Continue" at bounding box center [518, 301] width 976 height 35
click at [939, 284] on div "Save & Back Cancel Order Save & Continue" at bounding box center [518, 301] width 976 height 35
click at [917, 294] on button "Save & Continue" at bounding box center [900, 305] width 120 height 27
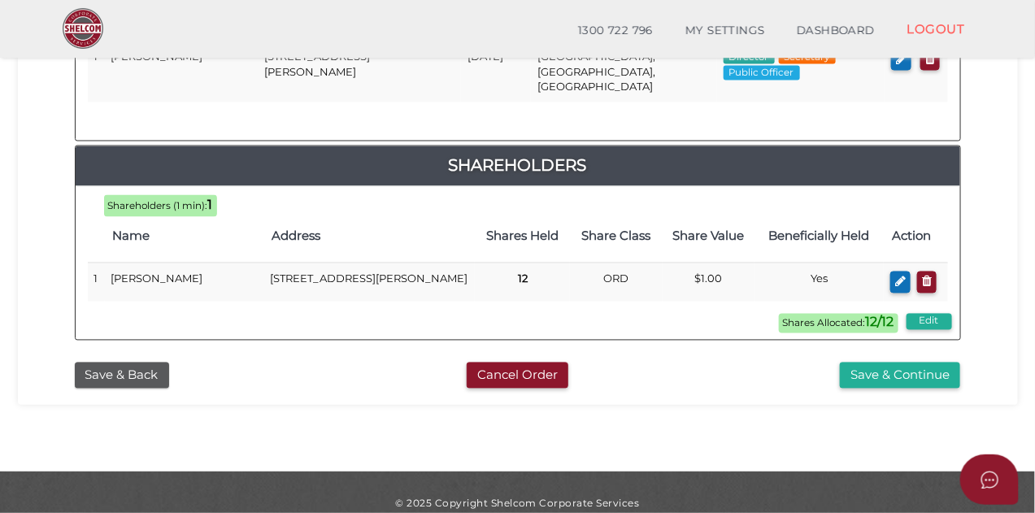
scroll to position [900, 0]
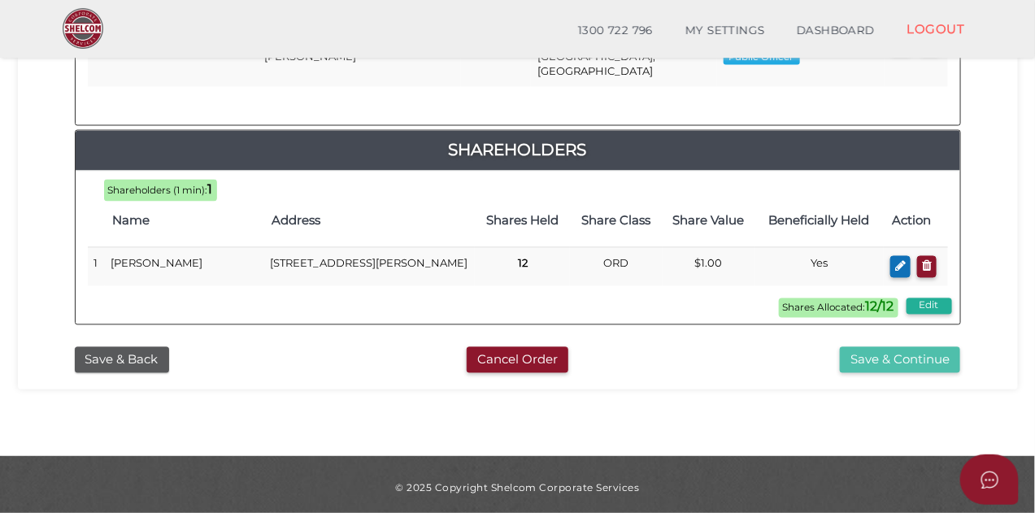
click at [891, 358] on button "Save & Continue" at bounding box center [900, 360] width 120 height 27
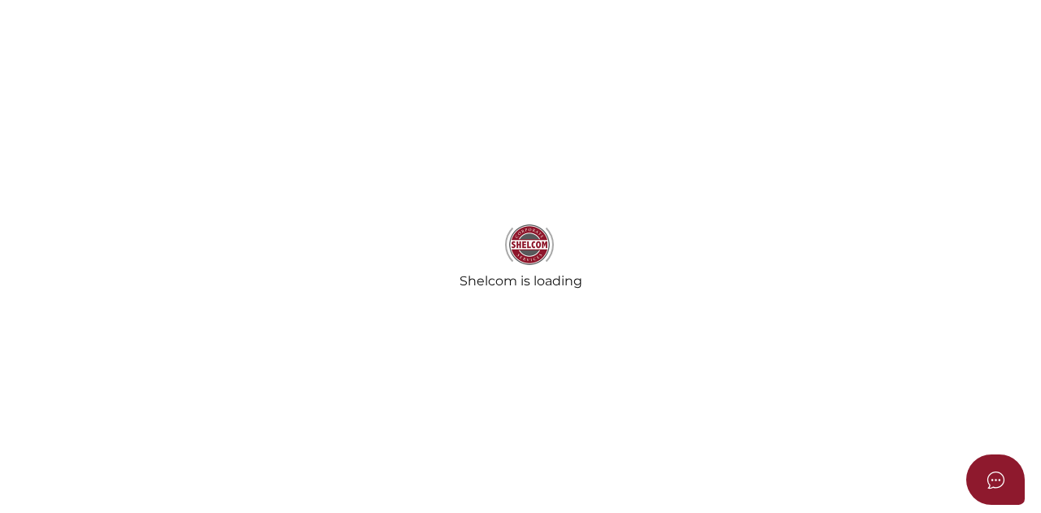
select select "Comb Binding"
select select "No"
radio input "true"
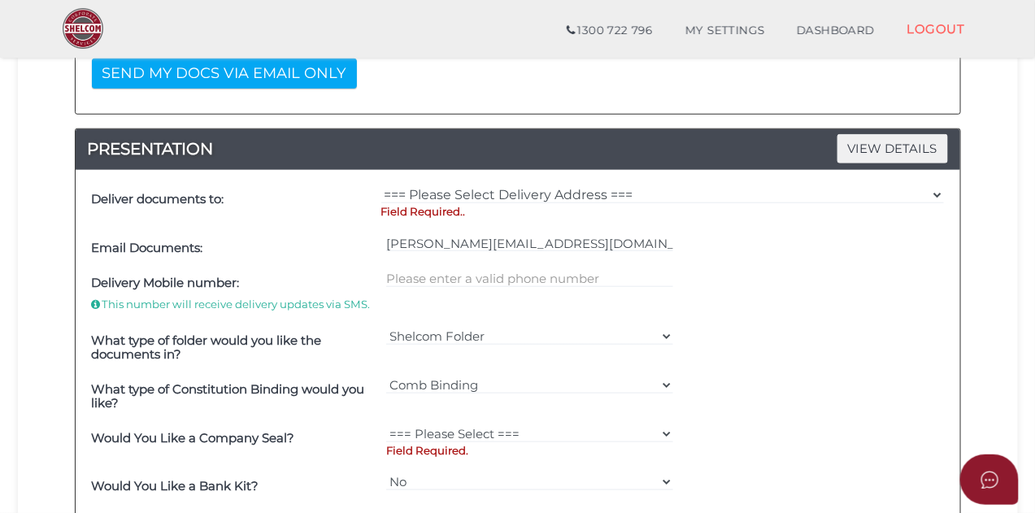
scroll to position [389, 0]
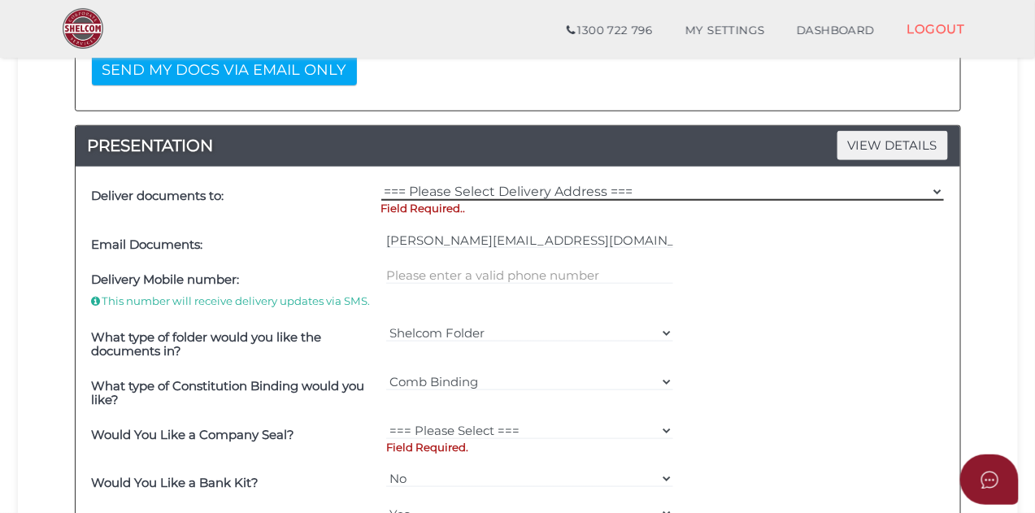
click at [928, 191] on select "=== Please Select Delivery Address === (User Address - [PERSON_NAME]) [STREET_A…" at bounding box center [662, 192] width 563 height 18
select select "0"
click at [381, 183] on select "=== Please Select Delivery Address === (User Address - [PERSON_NAME]) [STREET_A…" at bounding box center [662, 192] width 563 height 18
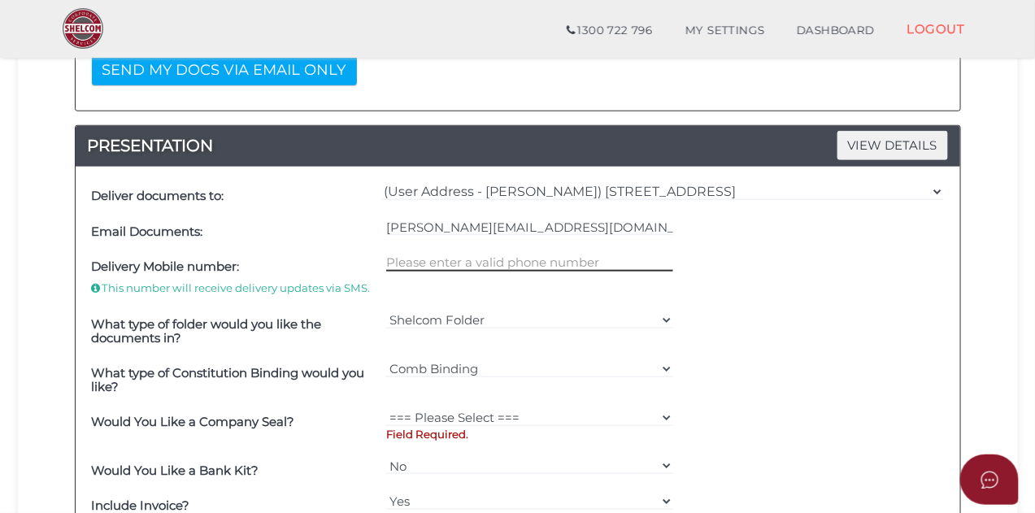
click at [647, 263] on input "text" at bounding box center [529, 263] width 287 height 18
type input "0402293478"
click at [823, 320] on div "What type of folder would you like the documents in? Shelcom Folder === Please …" at bounding box center [518, 331] width 860 height 49
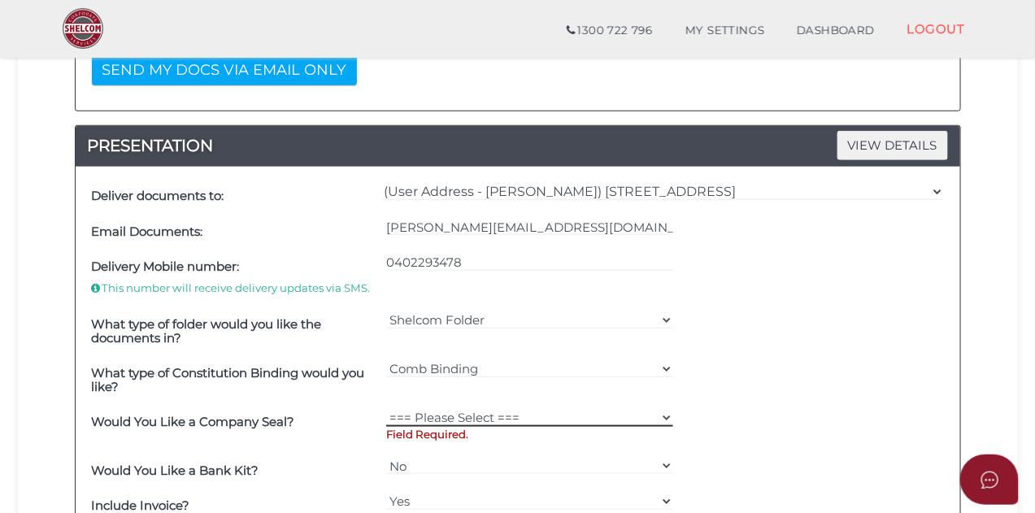
click at [664, 412] on select "=== Please Select === Fold Seal $50 No Seal" at bounding box center [529, 418] width 287 height 18
select select "0"
click at [386, 409] on select "=== Please Select === Fold Seal $50 No Seal" at bounding box center [529, 418] width 287 height 18
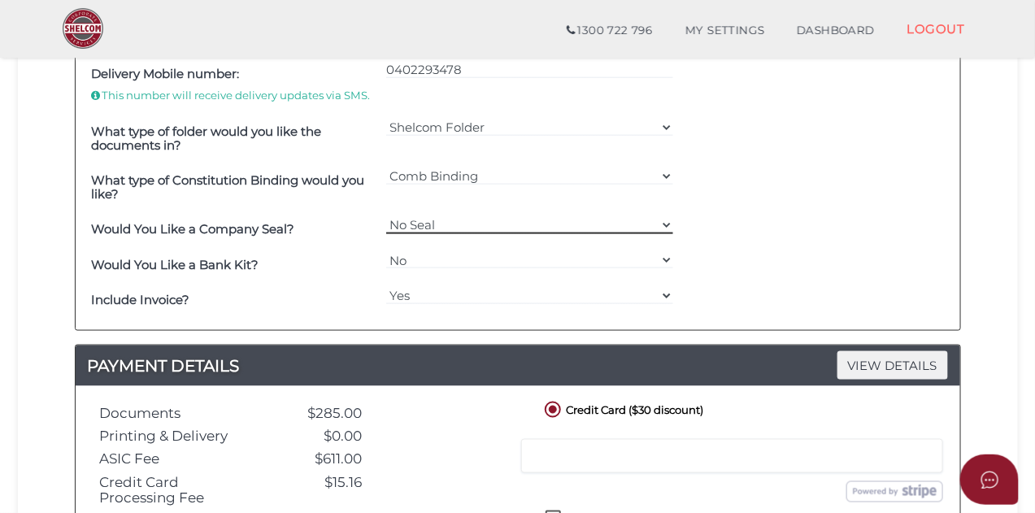
scroll to position [582, 0]
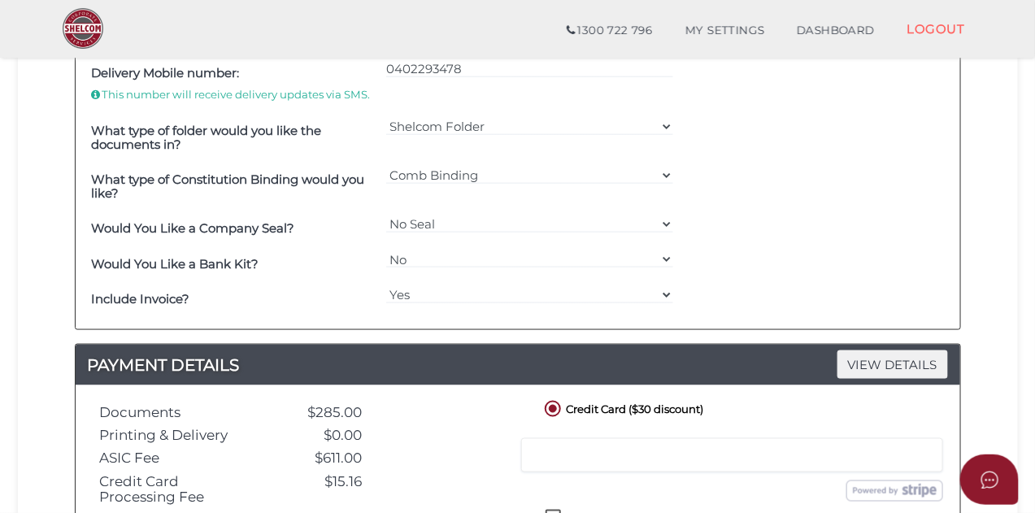
click at [993, 342] on div "Order ID: 0218-PvUUn NOTES VIEW DETAILS Note DELIVERY VIEW DETAILS PRINTING and…" at bounding box center [518, 128] width 976 height 990
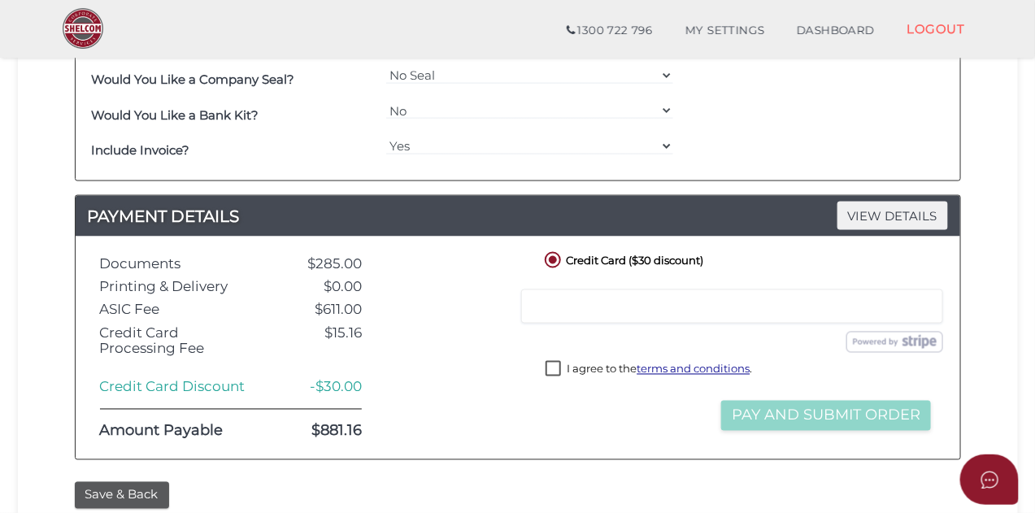
scroll to position [733, 0]
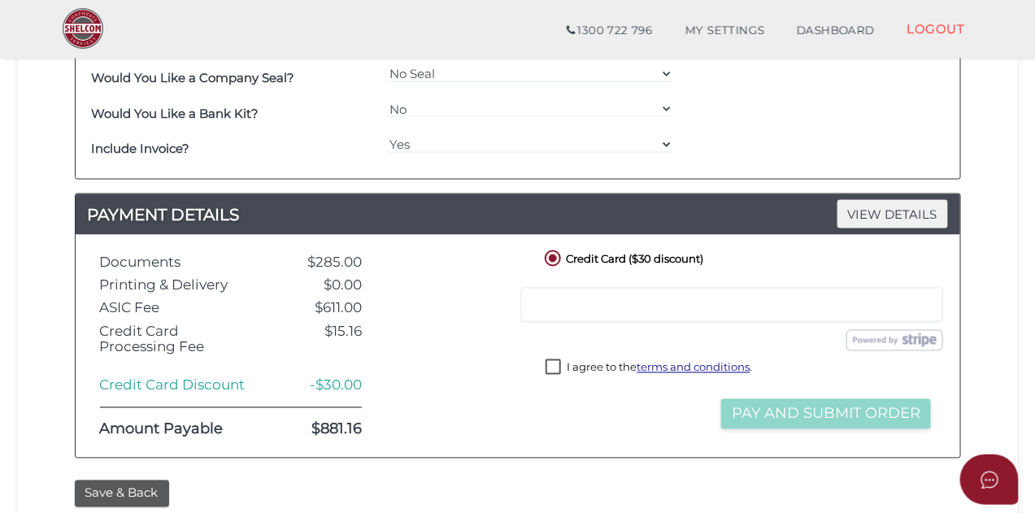
click at [547, 368] on label "I agree to the terms and conditions ." at bounding box center [649, 369] width 207 height 20
checkbox input "true"
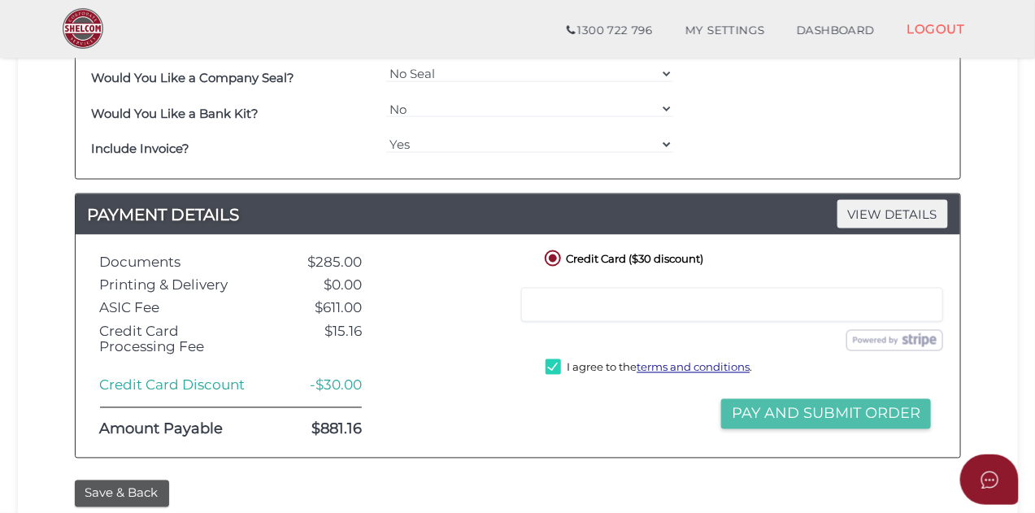
click at [846, 404] on button "Pay and Submit Order" at bounding box center [826, 414] width 210 height 30
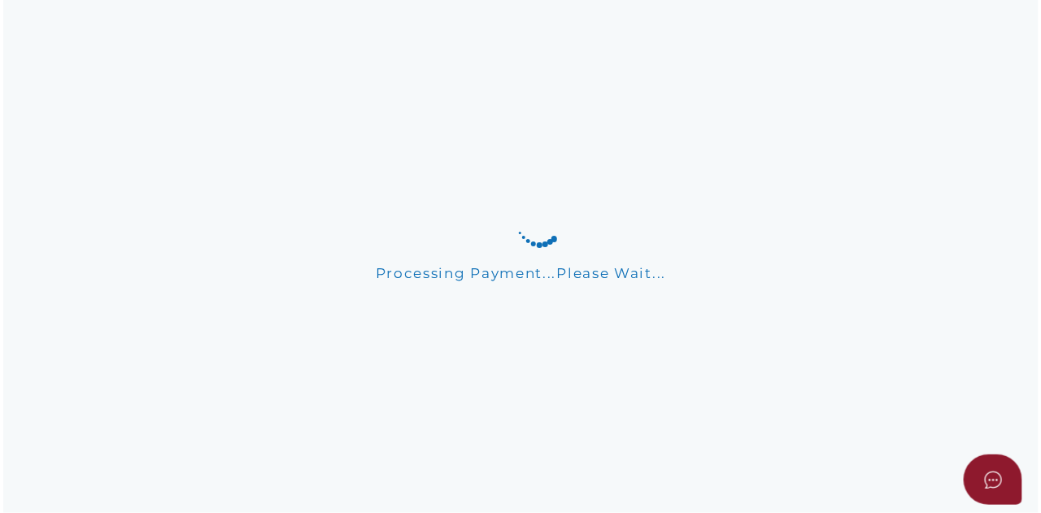
scroll to position [0, 0]
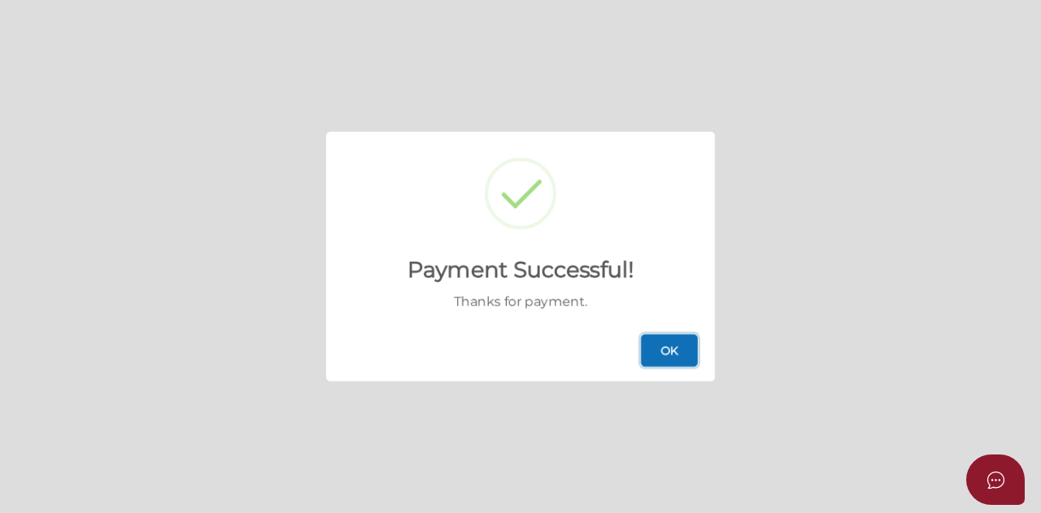
click at [689, 351] on button "OK" at bounding box center [669, 350] width 57 height 33
